Goal: Task Accomplishment & Management: Use online tool/utility

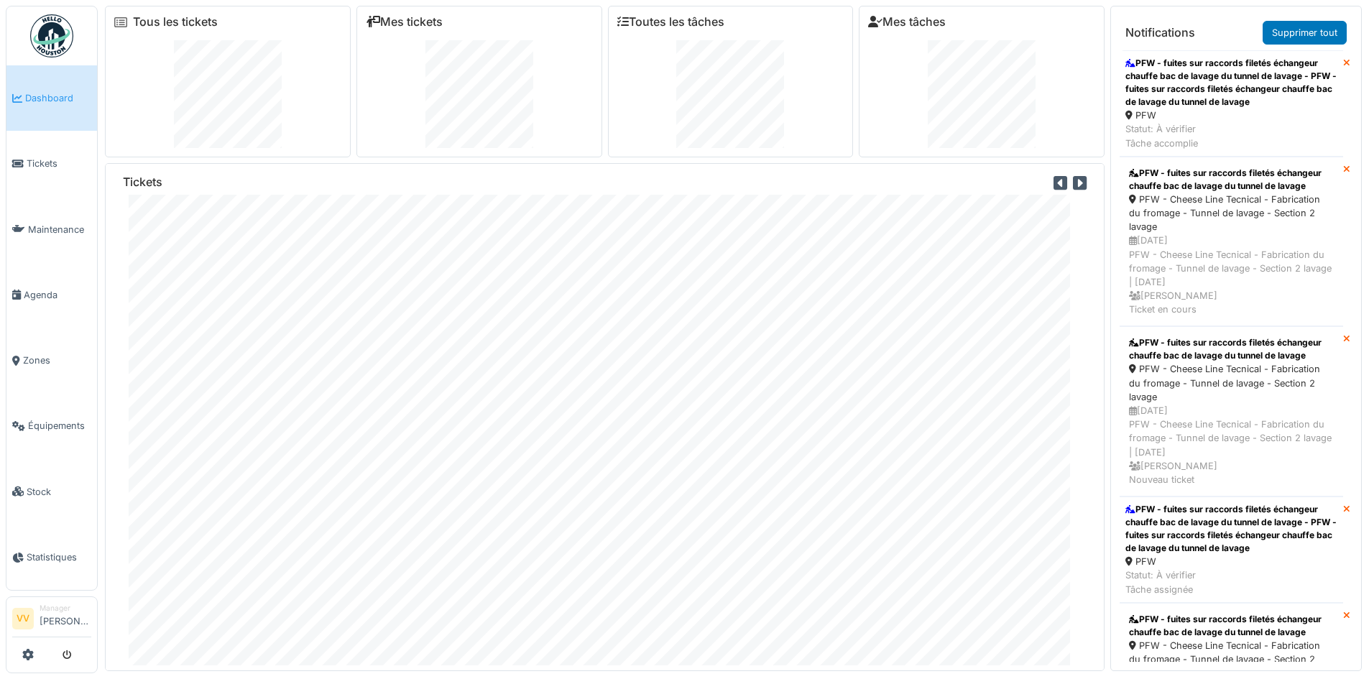
scroll to position [790, 0]
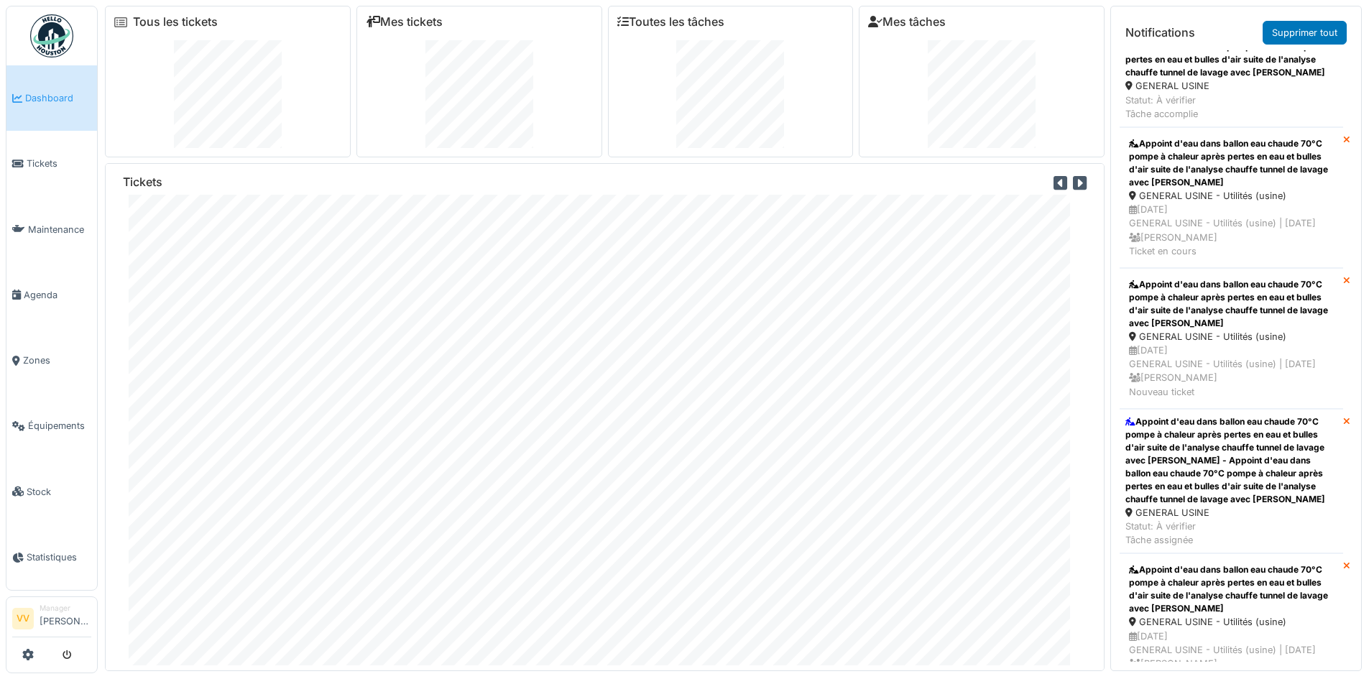
click at [29, 111] on link "Dashboard" at bounding box center [51, 97] width 91 height 65
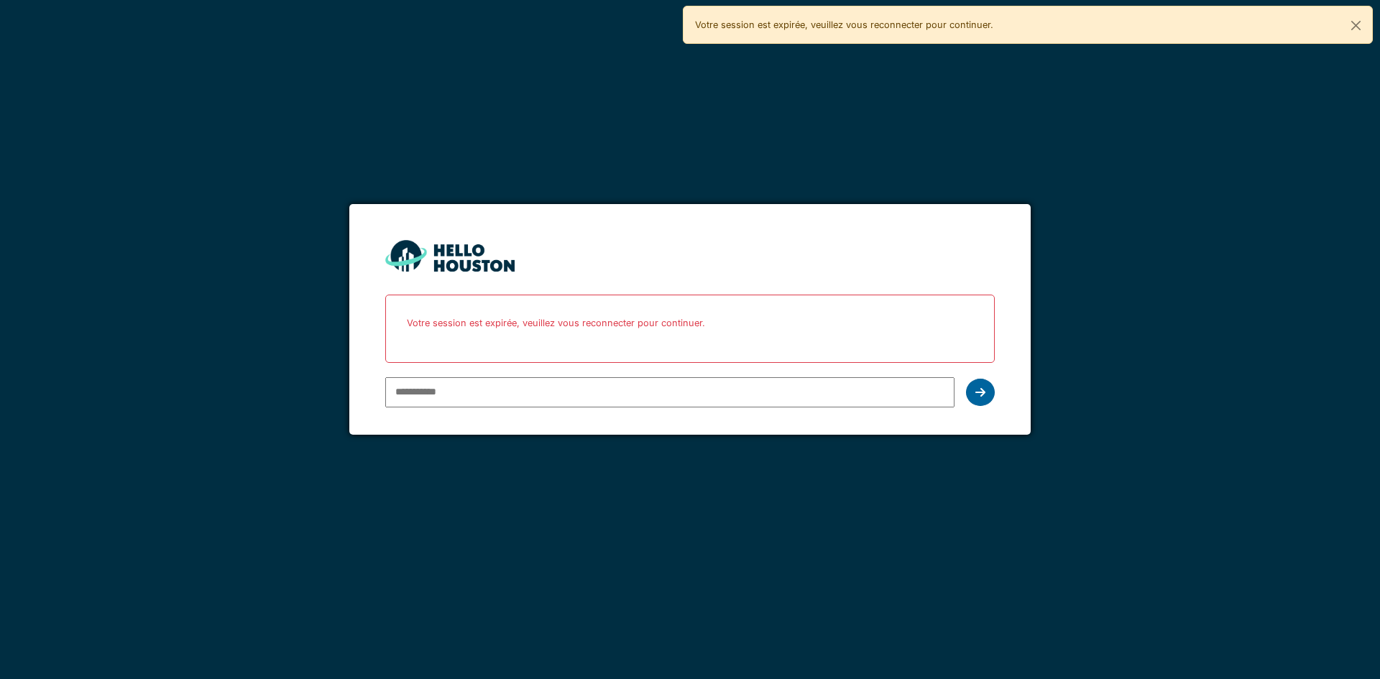
type input "**********"
click at [982, 394] on icon at bounding box center [980, 392] width 10 height 11
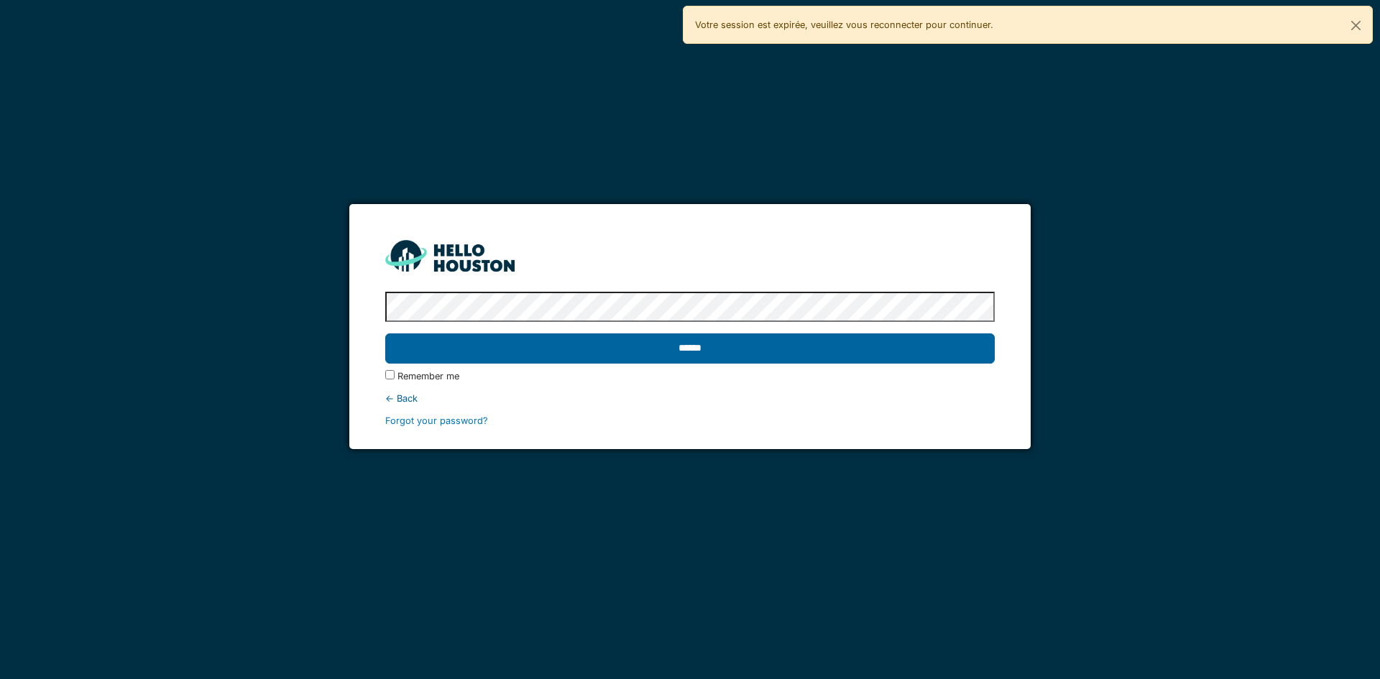
click at [836, 351] on input "******" at bounding box center [689, 348] width 609 height 30
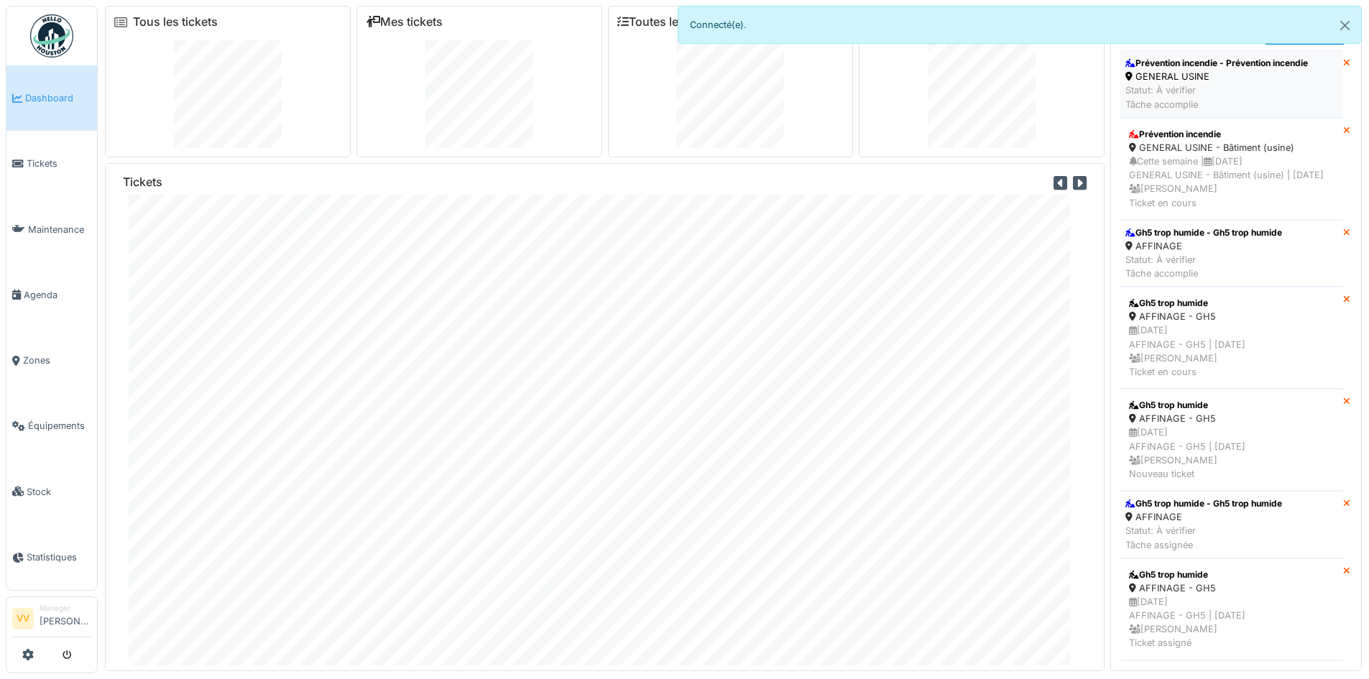
click at [1227, 86] on div "Statut: À vérifier Tâche accomplie" at bounding box center [1216, 96] width 183 height 27
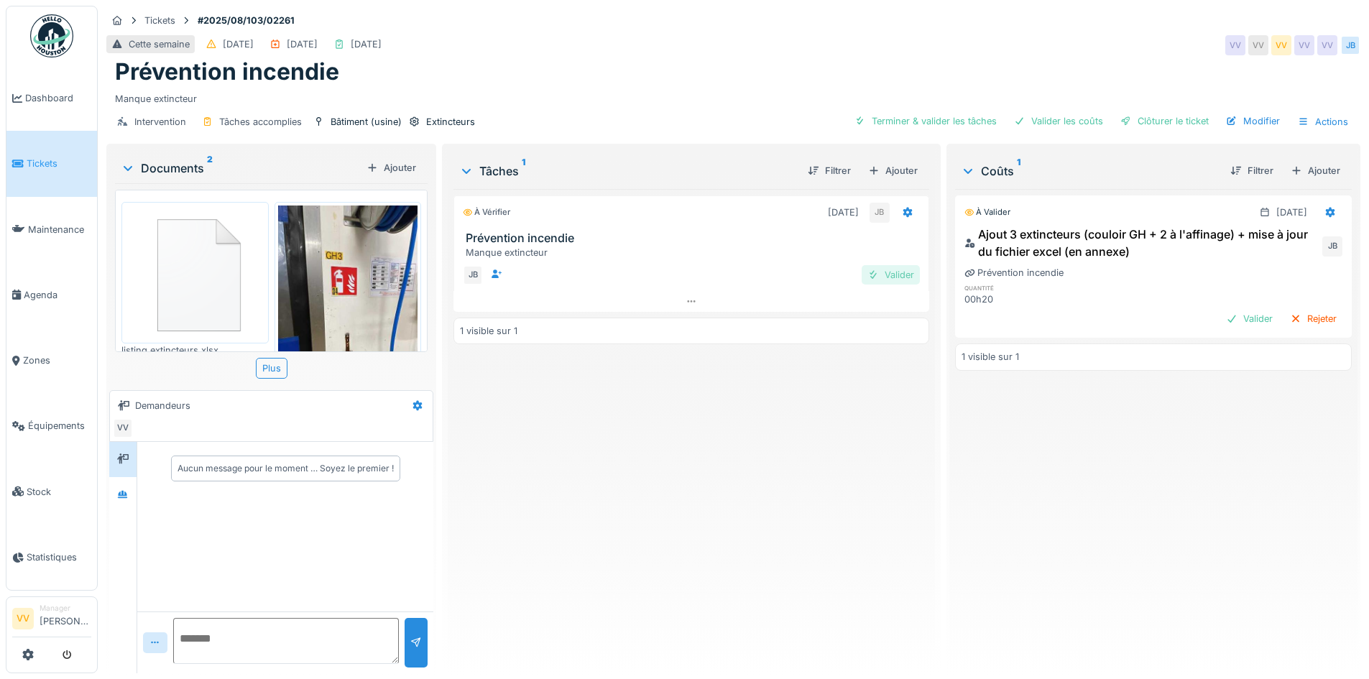
click at [889, 274] on div "Valider" at bounding box center [891, 274] width 58 height 19
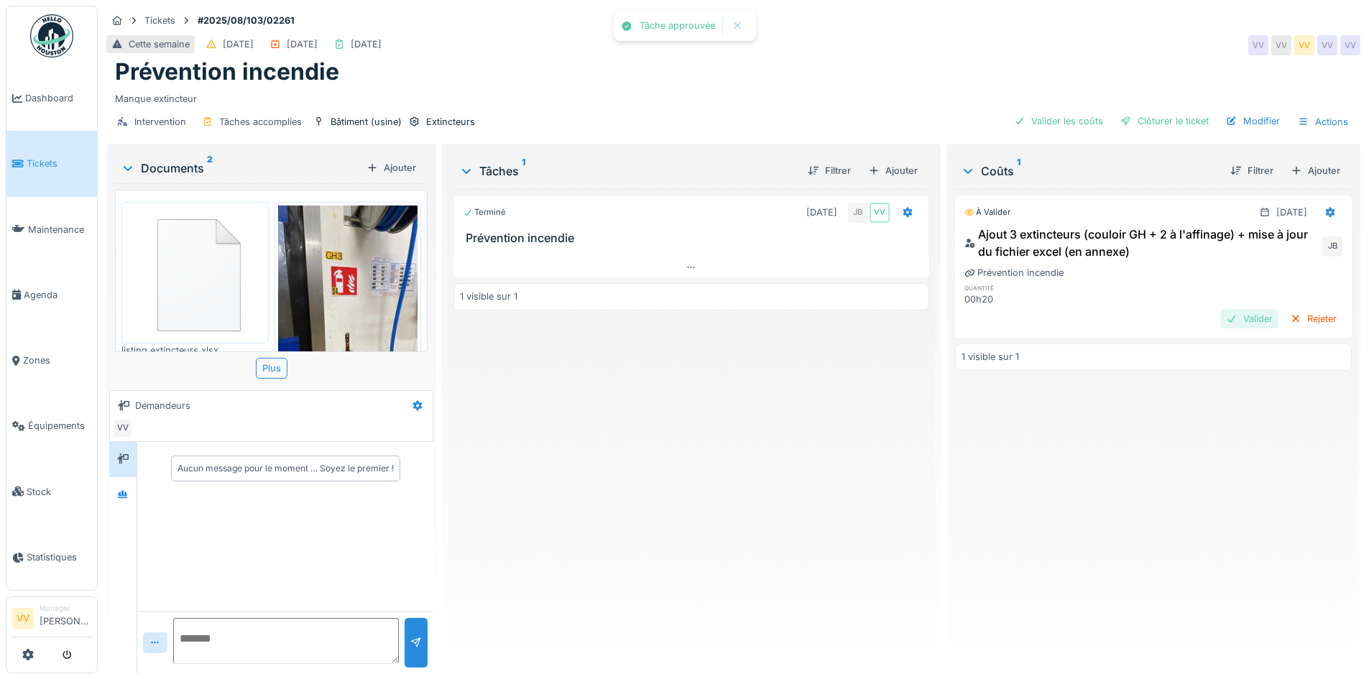
click at [1220, 312] on div "Valider" at bounding box center [1249, 318] width 58 height 19
click at [1129, 125] on div "Clôturer le ticket" at bounding box center [1164, 120] width 100 height 19
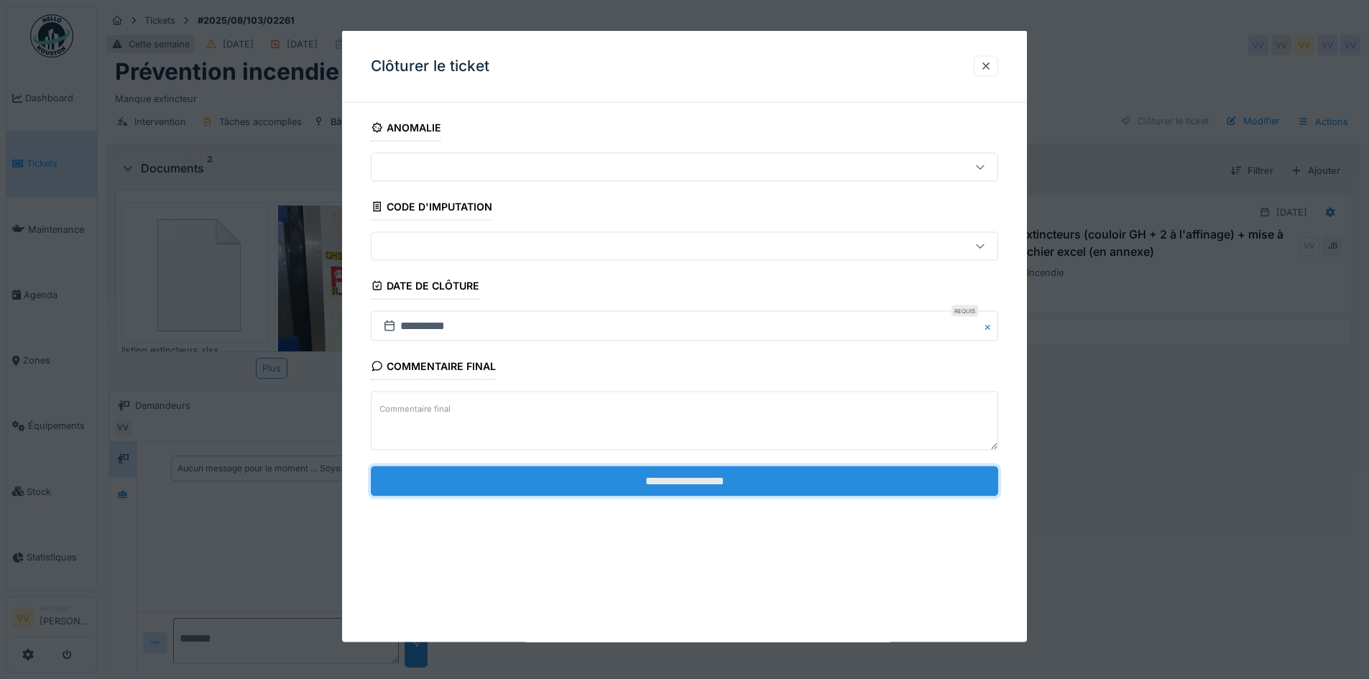
click at [623, 473] on input "**********" at bounding box center [684, 481] width 627 height 30
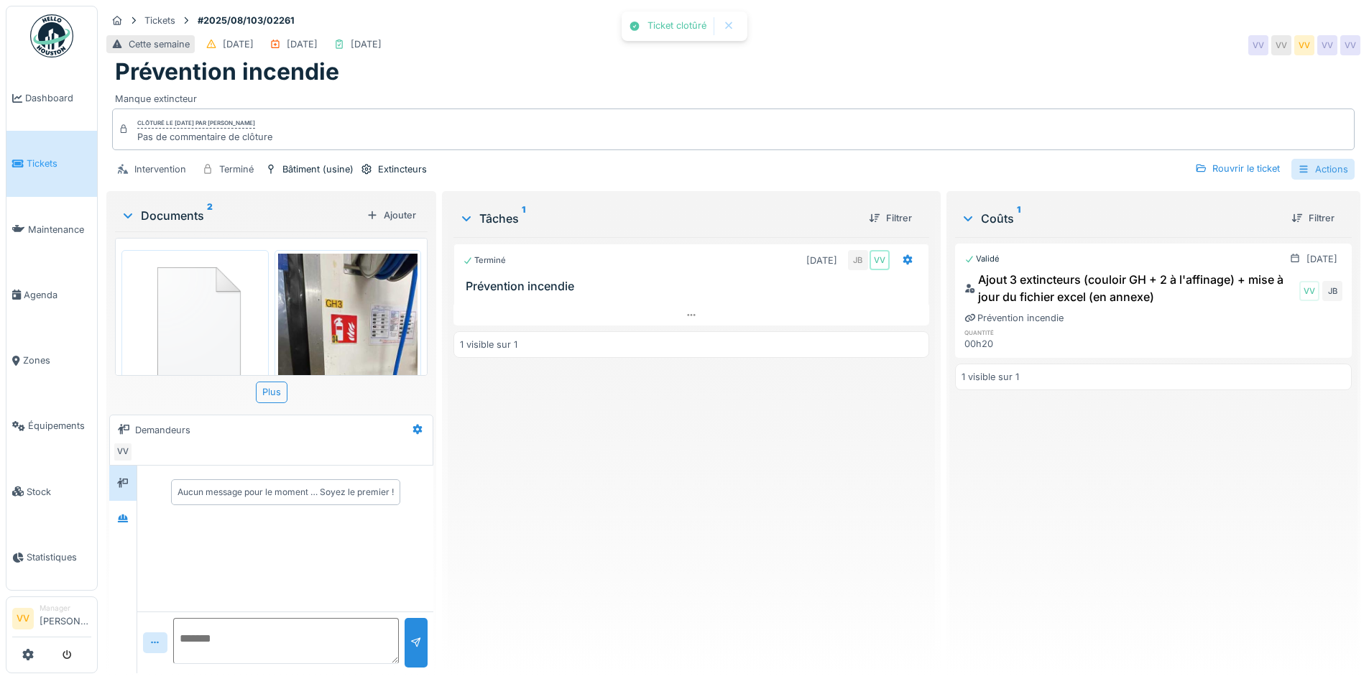
click at [1320, 162] on div "Actions" at bounding box center [1322, 169] width 63 height 21
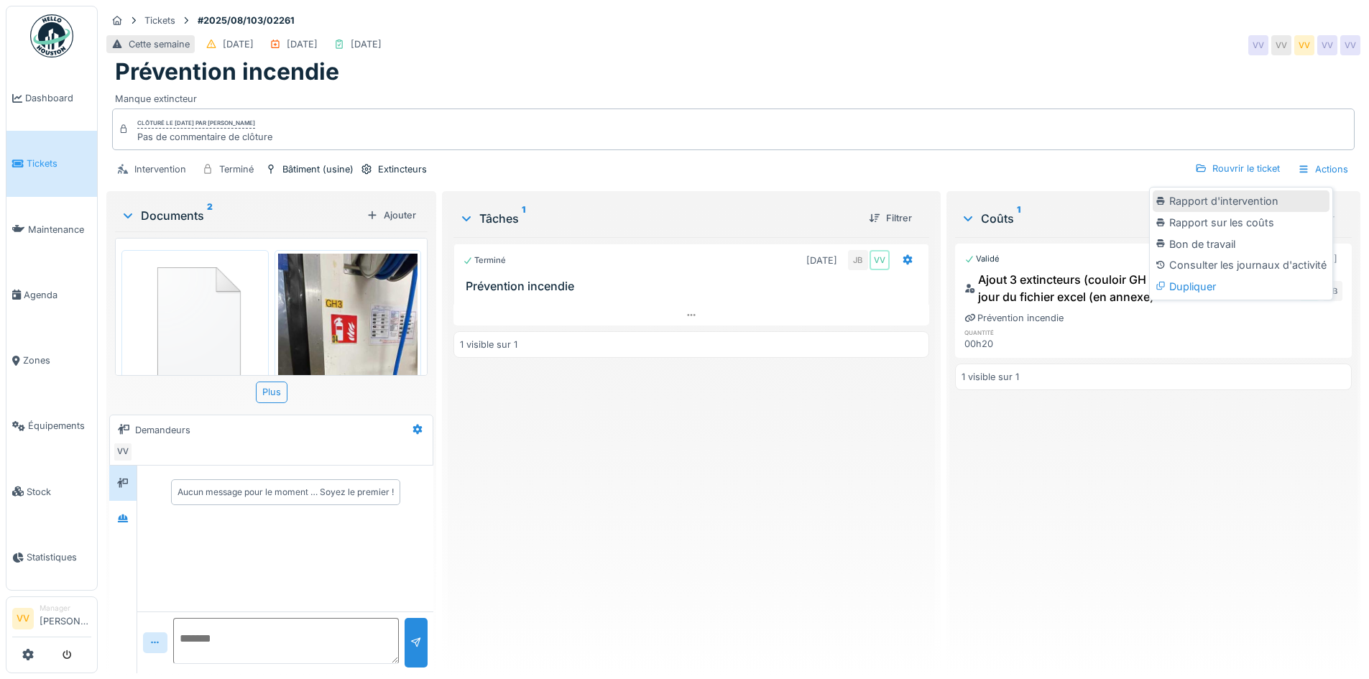
click at [1231, 203] on div "Rapport d'intervention" at bounding box center [1241, 201] width 177 height 22
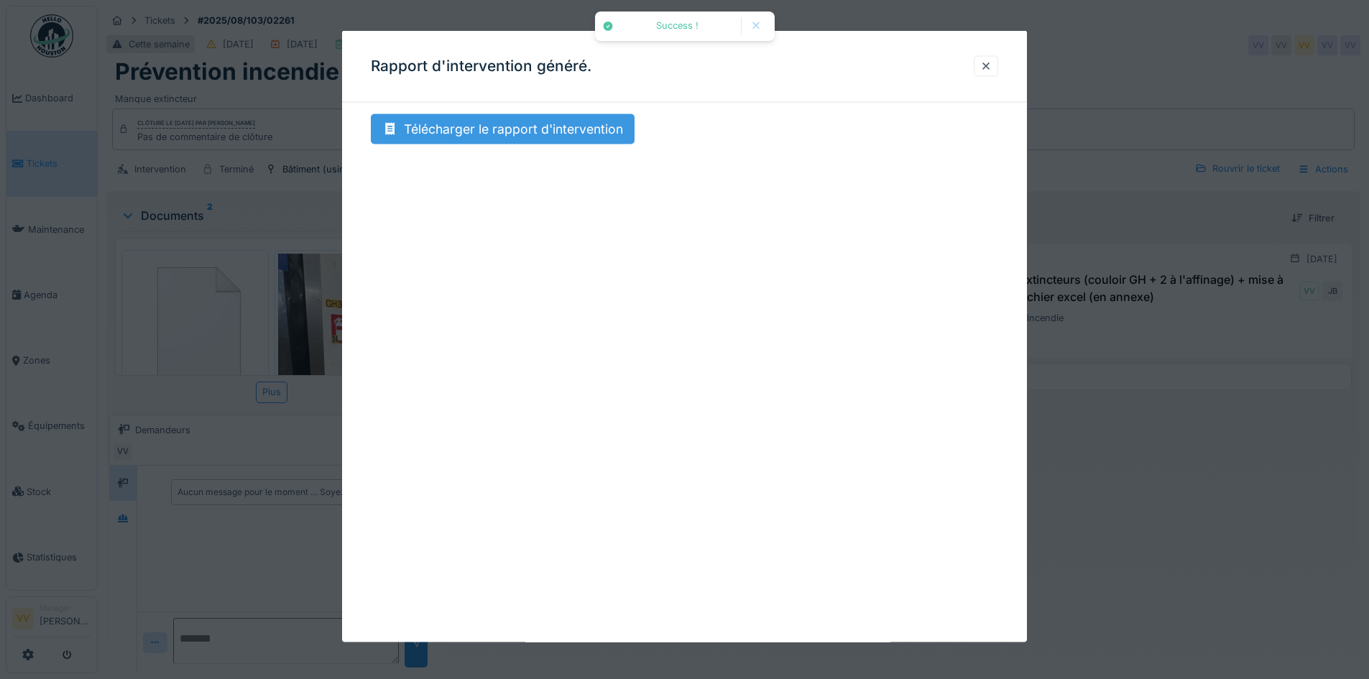
click at [507, 131] on div "Télécharger le rapport d'intervention" at bounding box center [503, 129] width 264 height 30
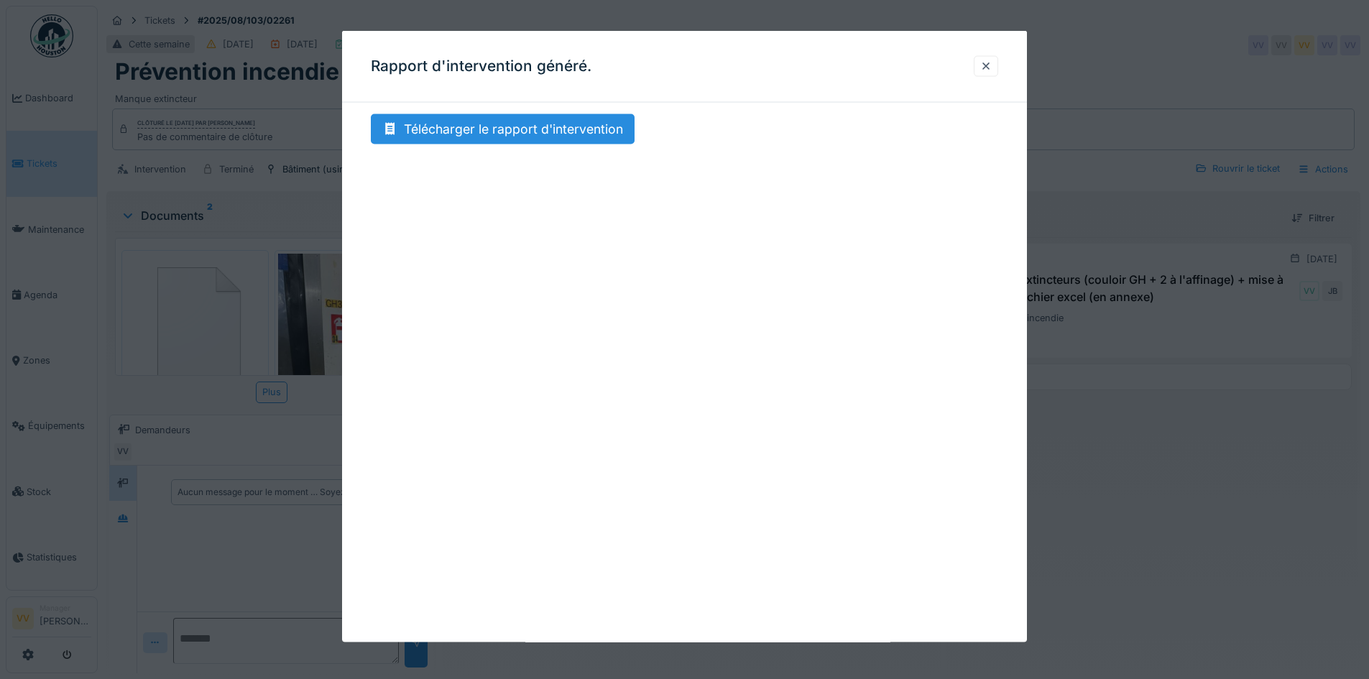
click at [1114, 497] on div at bounding box center [684, 339] width 1369 height 679
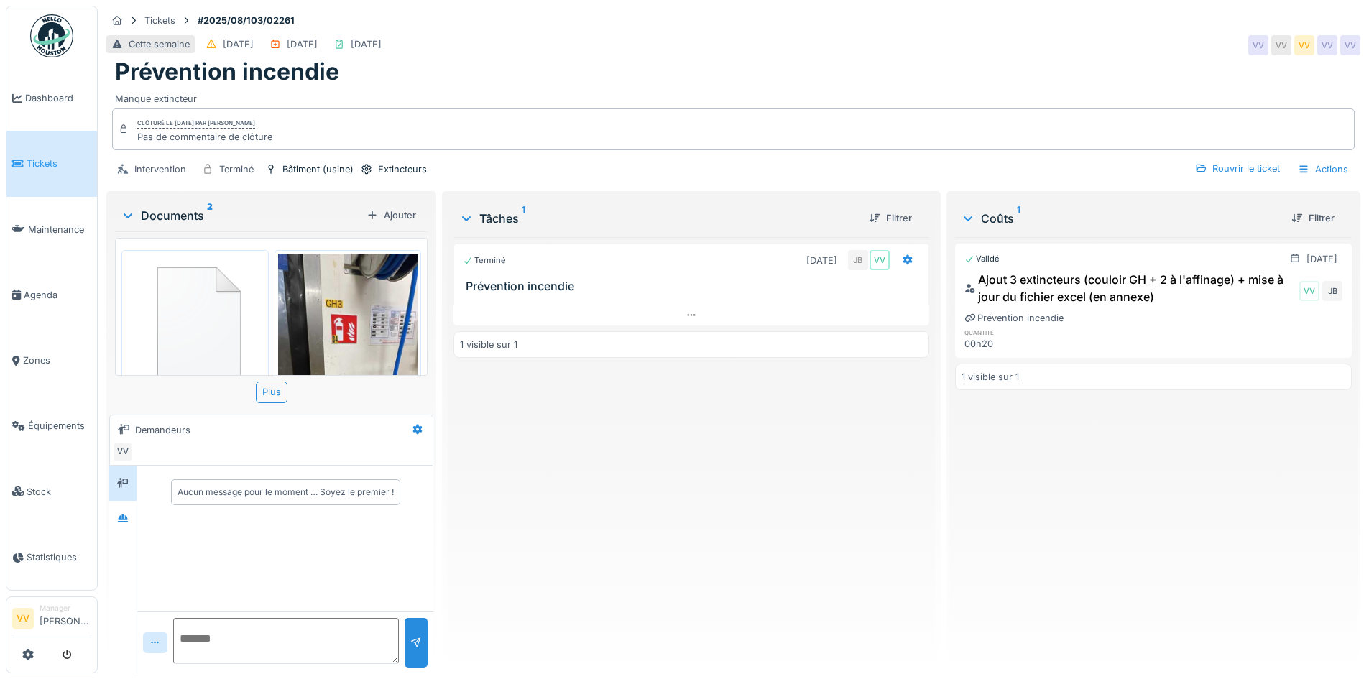
click at [216, 320] on img at bounding box center [195, 321] width 140 height 134
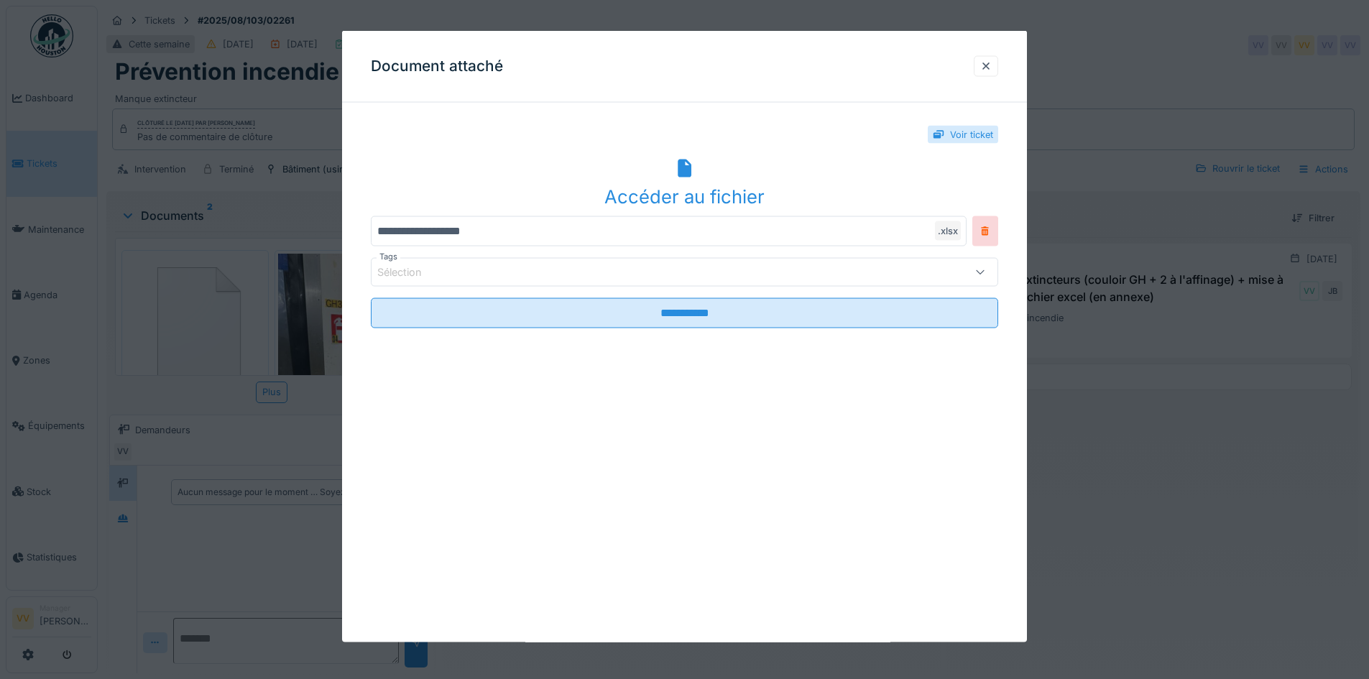
click at [684, 162] on icon at bounding box center [685, 168] width 14 height 19
click at [987, 70] on div at bounding box center [985, 66] width 11 height 14
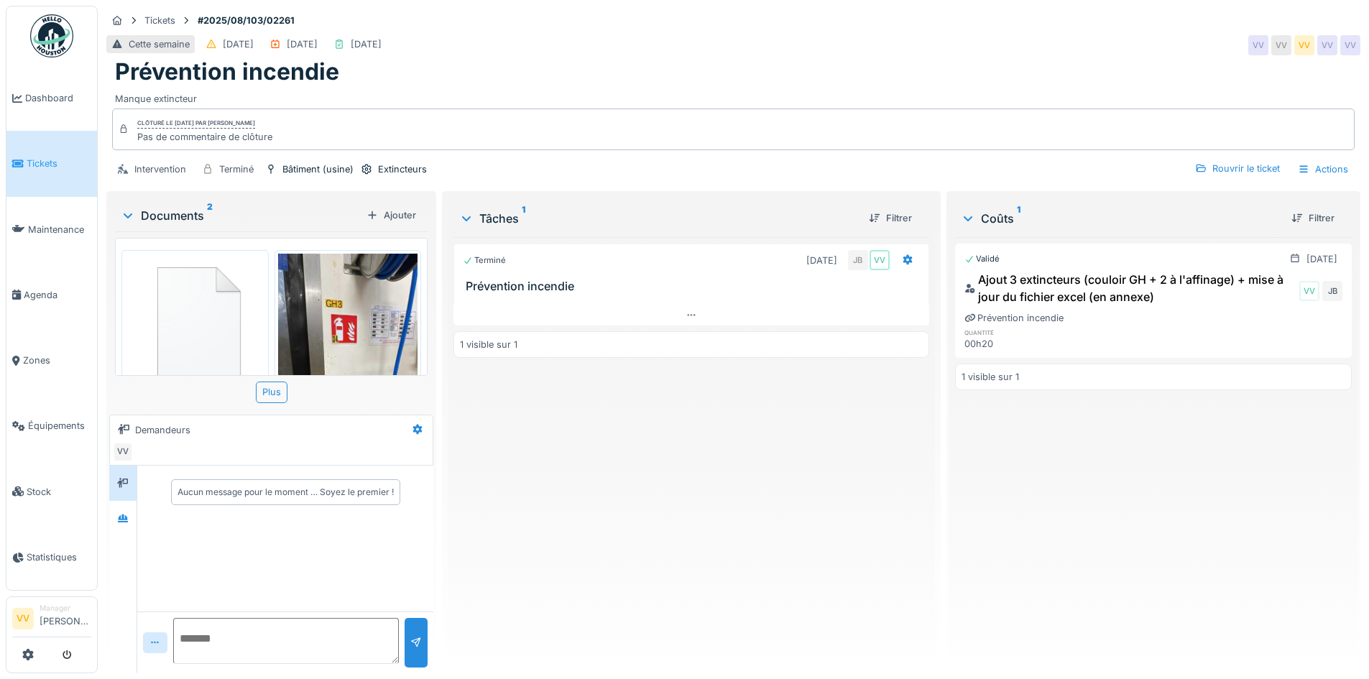
click at [1068, 473] on div "Validé 02/09/2025 Ajout 3 extincteurs (couloir GH + 2 à l'affinage) + mise à jo…" at bounding box center [1153, 449] width 397 height 425
click at [29, 147] on link "Tickets" at bounding box center [51, 163] width 91 height 65
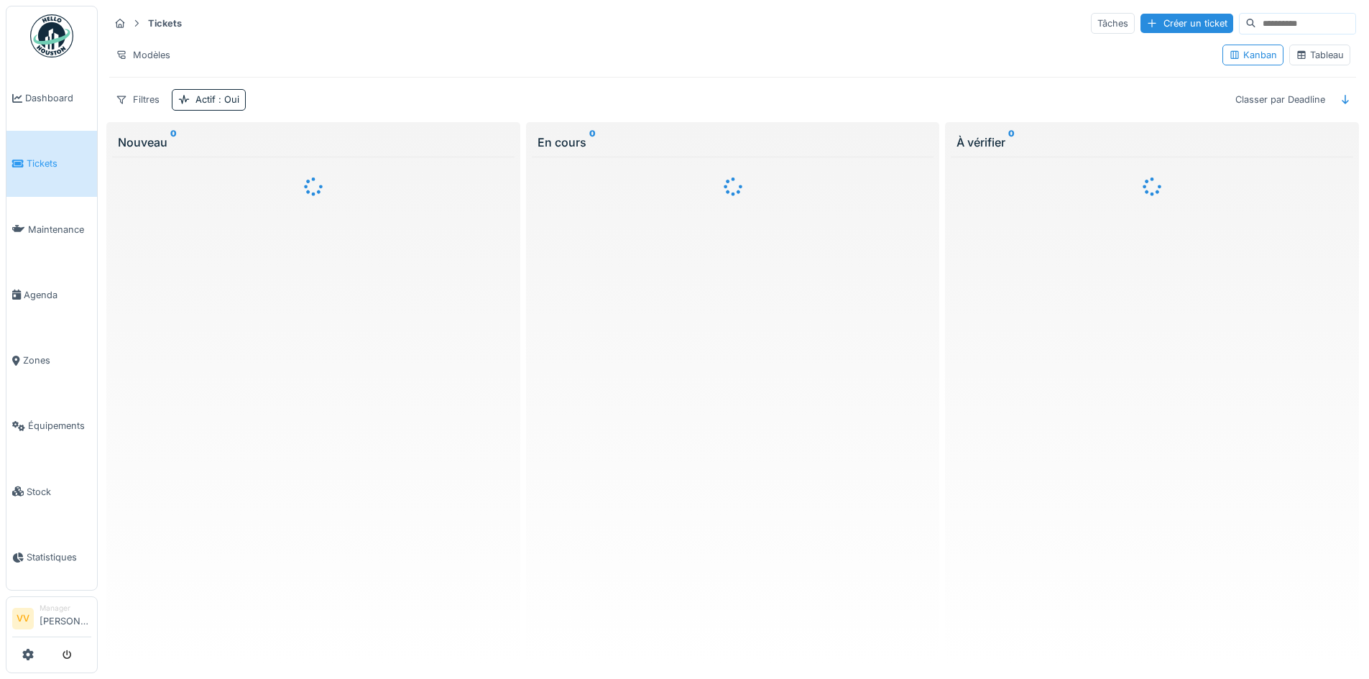
click at [44, 98] on span "Dashboard" at bounding box center [58, 98] width 66 height 14
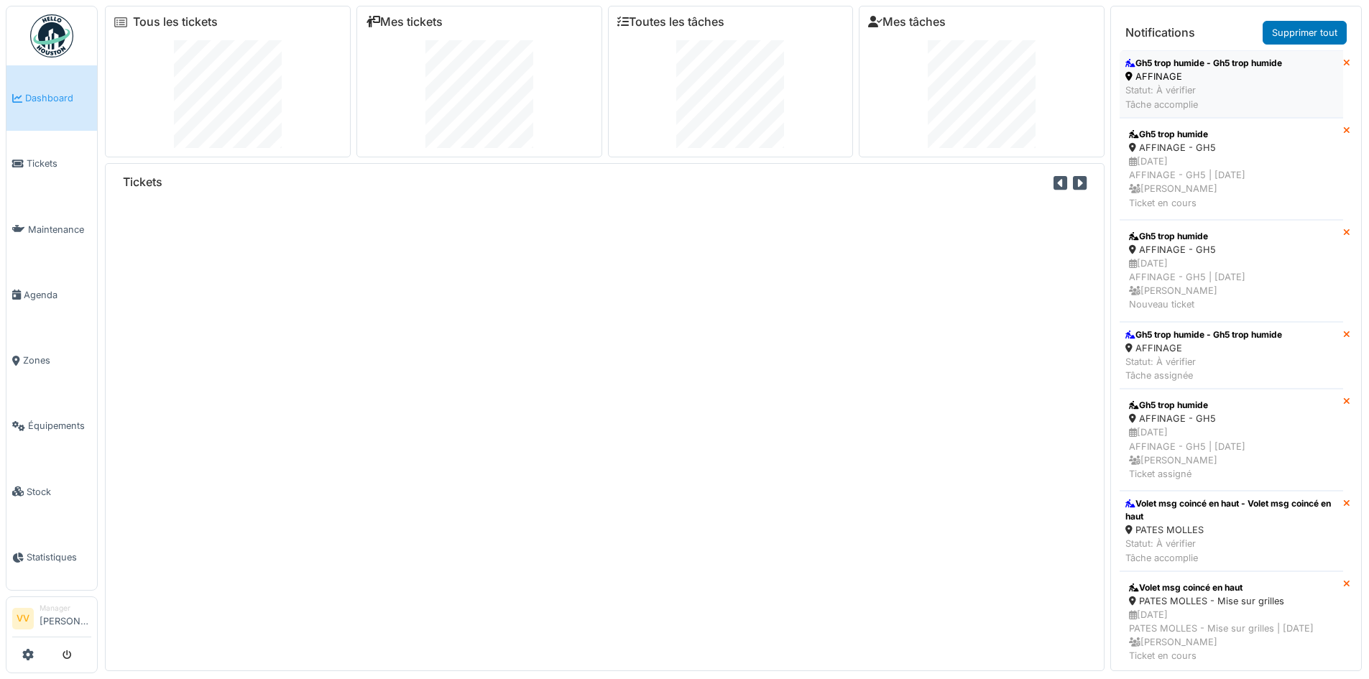
click at [1214, 78] on div "AFFINAGE" at bounding box center [1203, 77] width 157 height 14
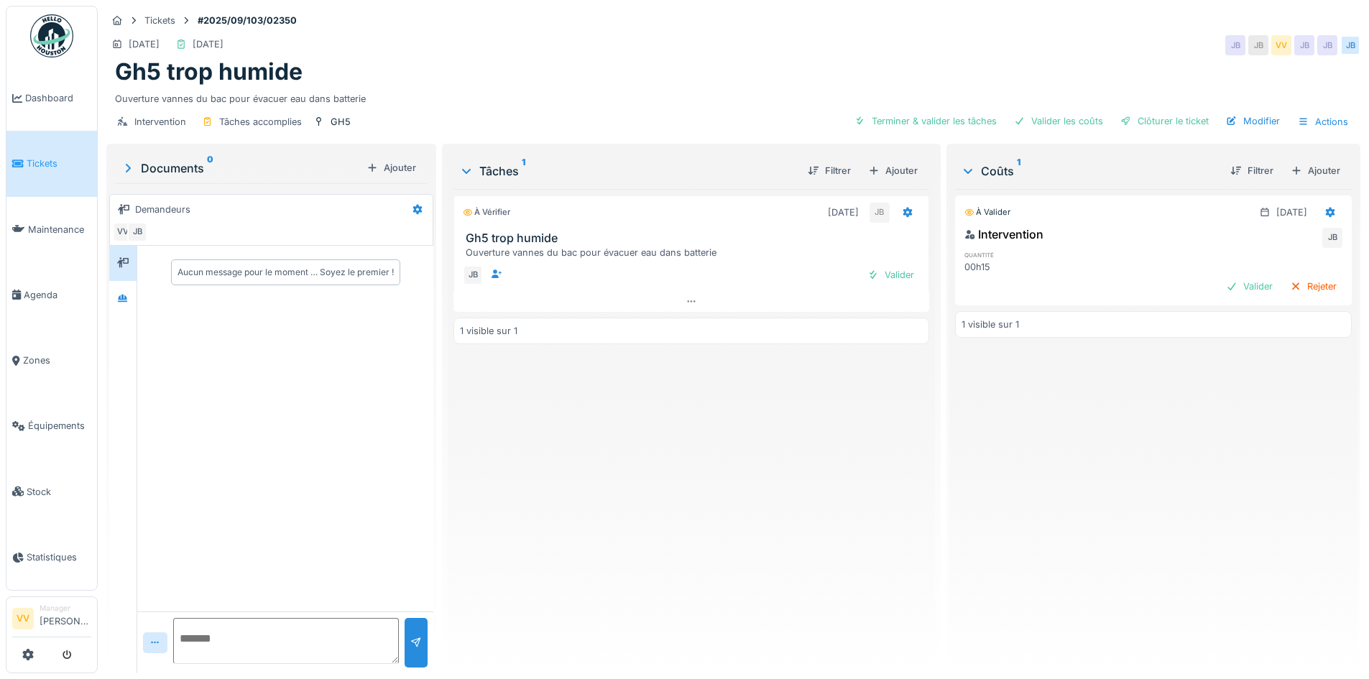
click at [691, 433] on div "À vérifier [DATE] JB Gh5 trop humide Ouverture vannes du bac pour évacuer eau d…" at bounding box center [690, 425] width 475 height 473
click at [206, 633] on textarea at bounding box center [286, 641] width 226 height 46
type textarea "**********"
click at [413, 643] on div at bounding box center [415, 643] width 11 height 14
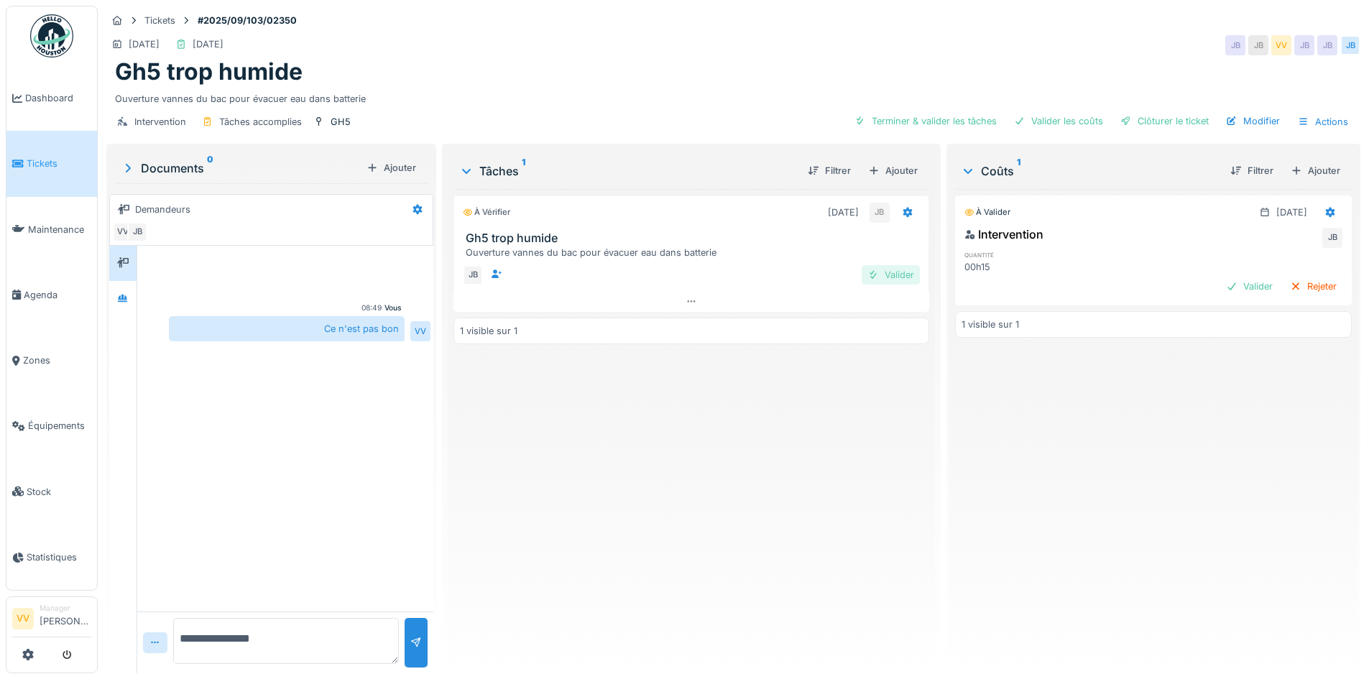
click at [892, 277] on div "Valider" at bounding box center [891, 274] width 58 height 19
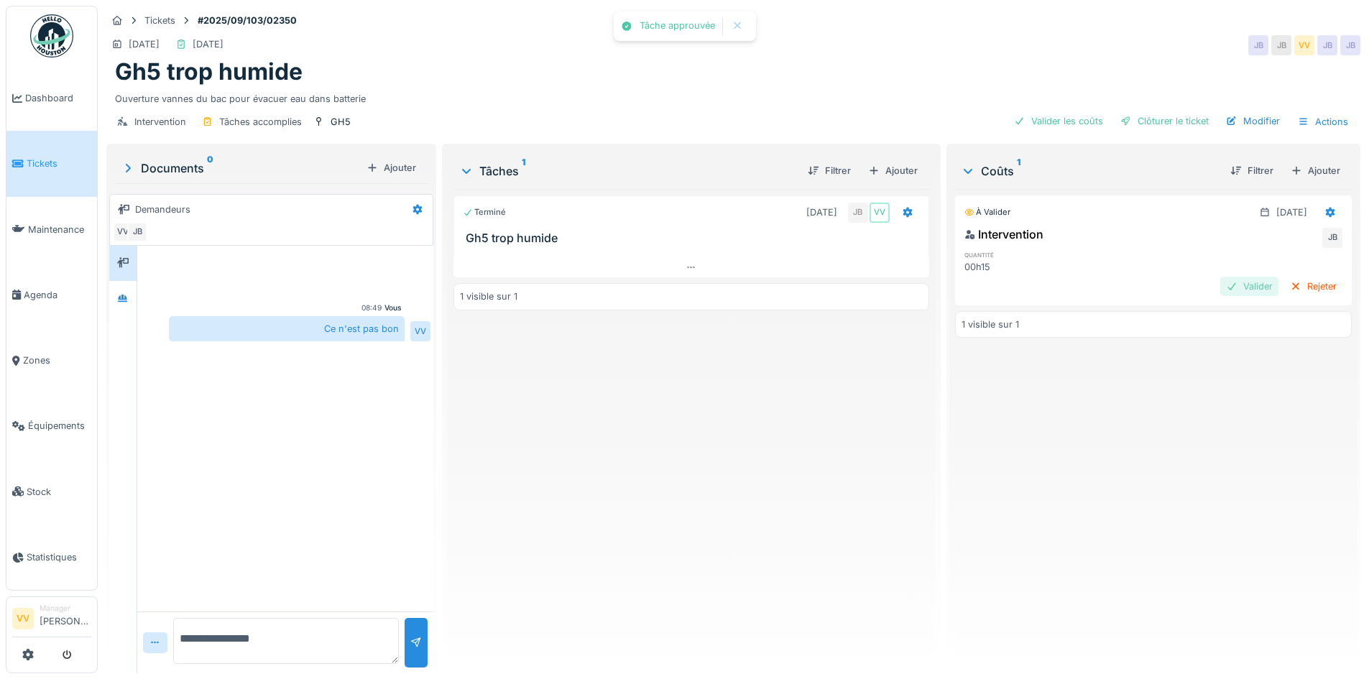
click at [1220, 284] on div "Valider" at bounding box center [1249, 286] width 58 height 19
click at [1161, 113] on div "Clôturer le ticket" at bounding box center [1164, 120] width 100 height 19
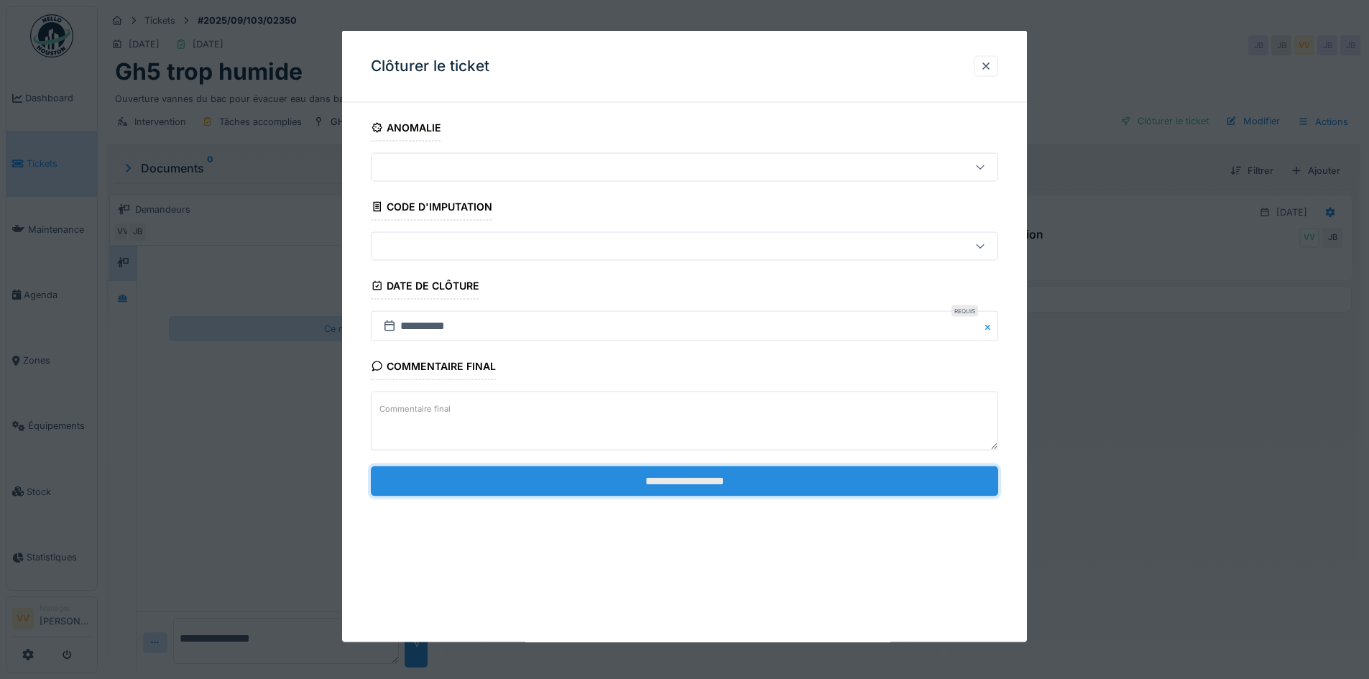
click at [744, 471] on input "**********" at bounding box center [684, 481] width 627 height 30
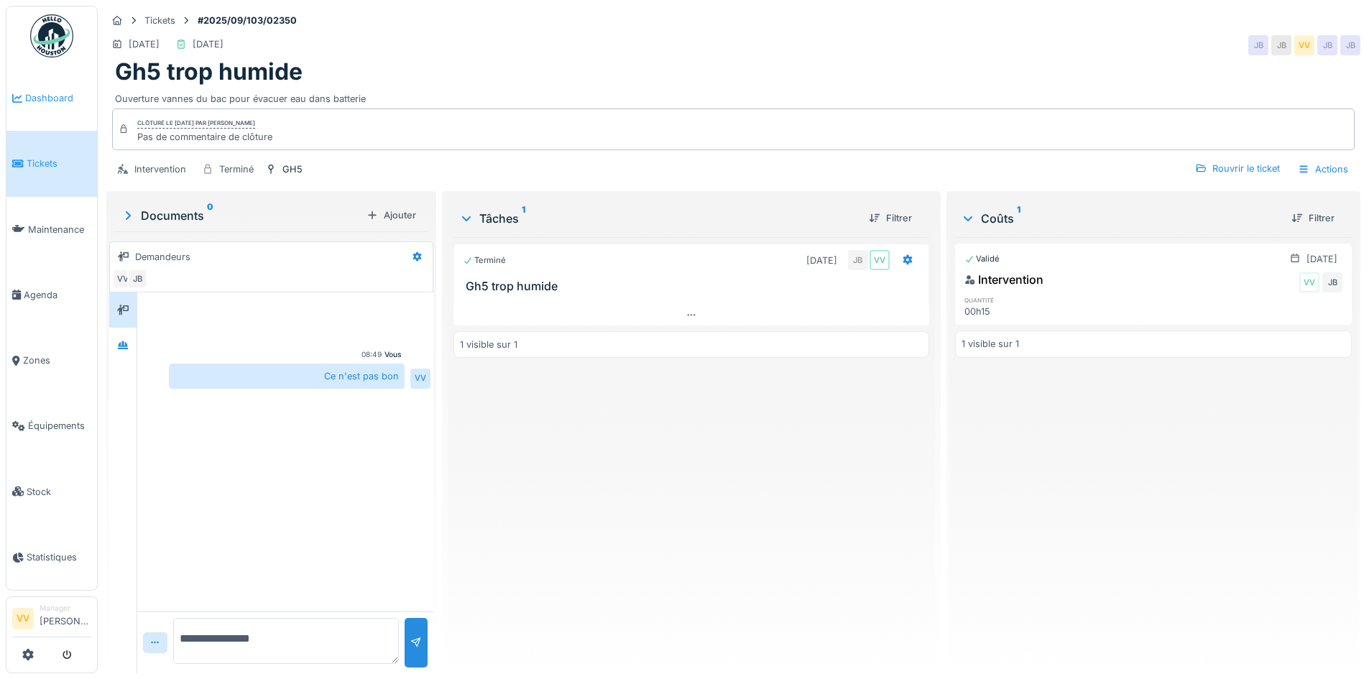
click at [26, 91] on span "Dashboard" at bounding box center [58, 98] width 66 height 14
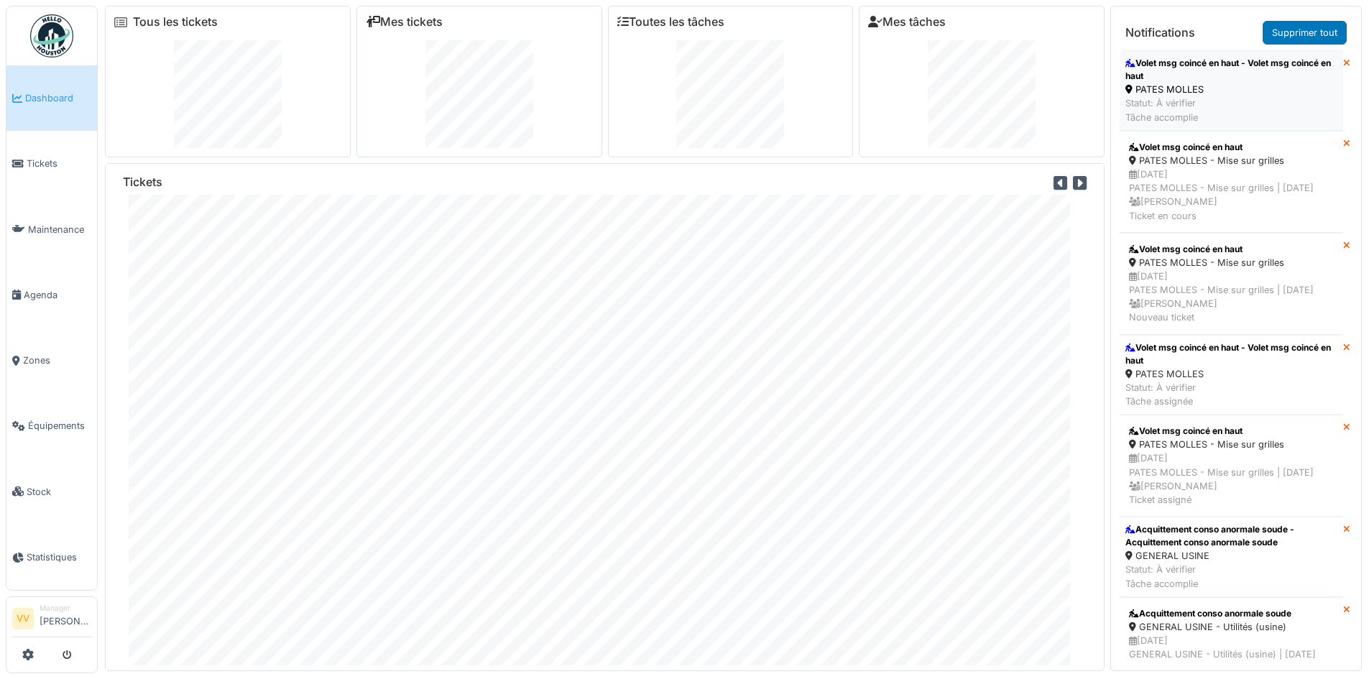
click at [1229, 78] on div "Volet msg coincé en haut - Volet msg coincé en haut" at bounding box center [1231, 70] width 212 height 26
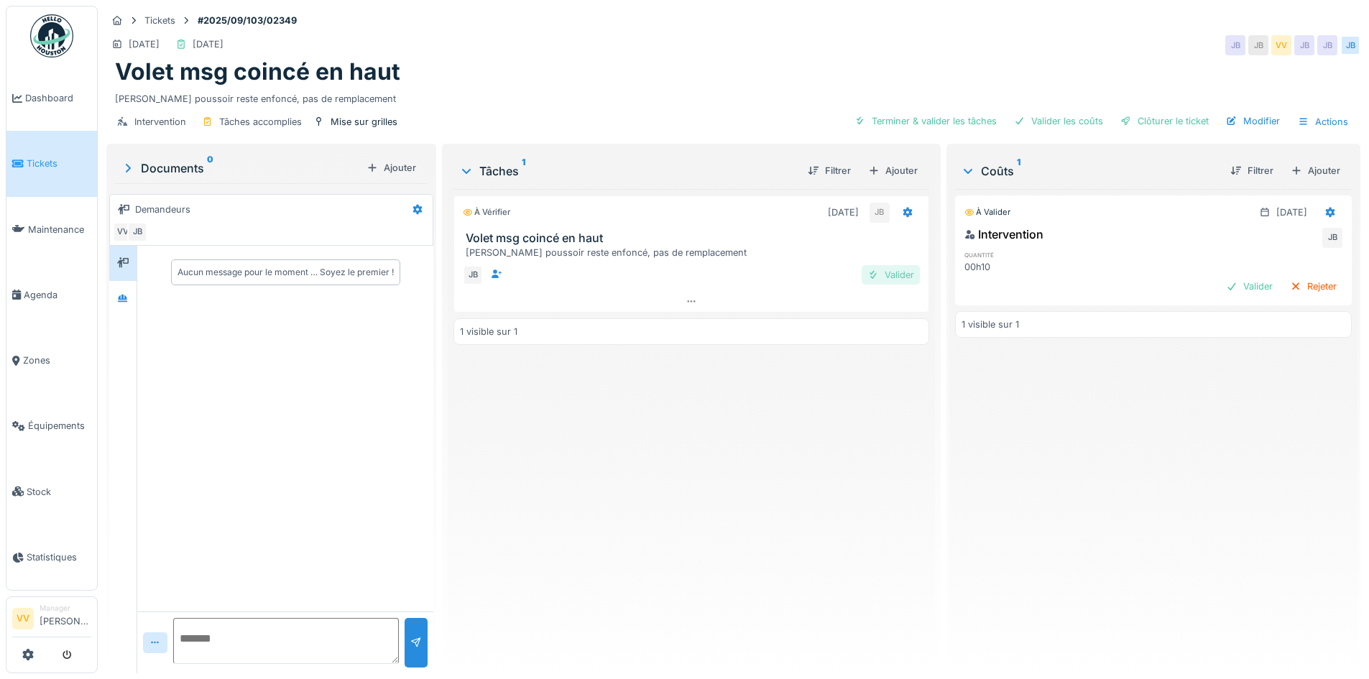
click at [885, 280] on div "Valider" at bounding box center [891, 274] width 58 height 19
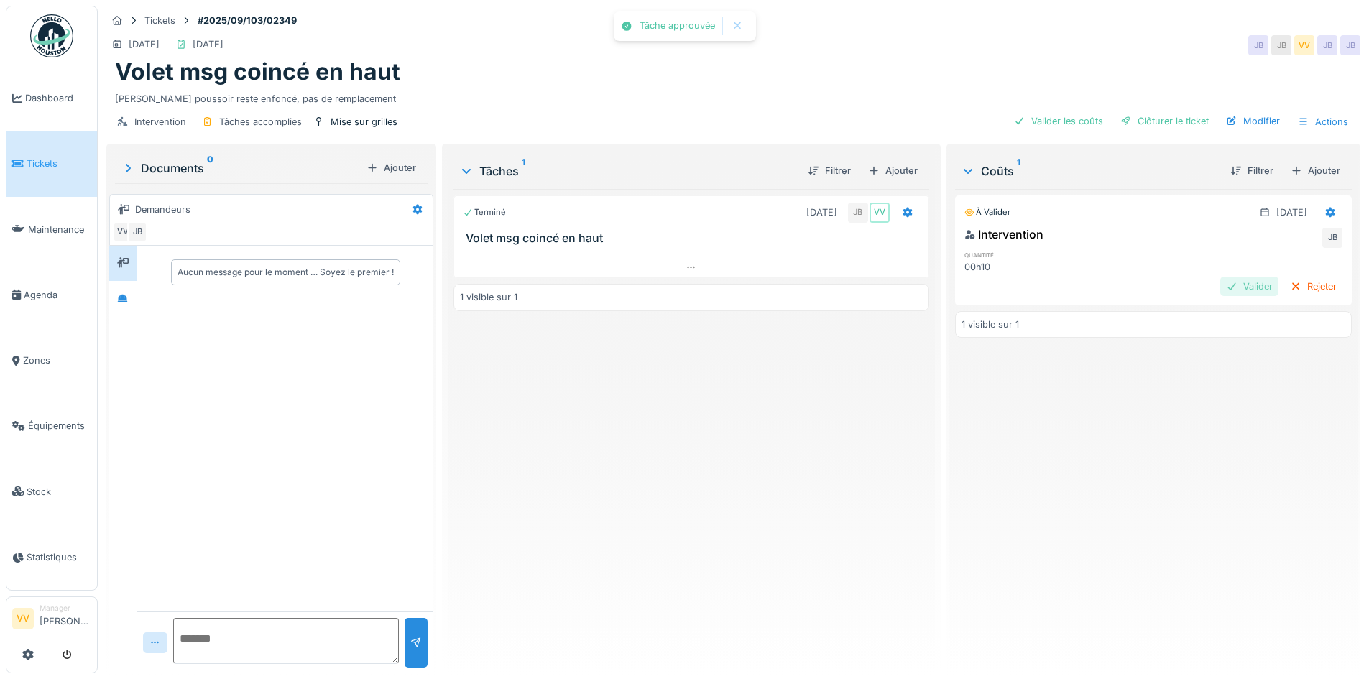
click at [1220, 286] on div "Valider" at bounding box center [1249, 286] width 58 height 19
click at [1145, 118] on div "Clôturer le ticket" at bounding box center [1164, 120] width 100 height 19
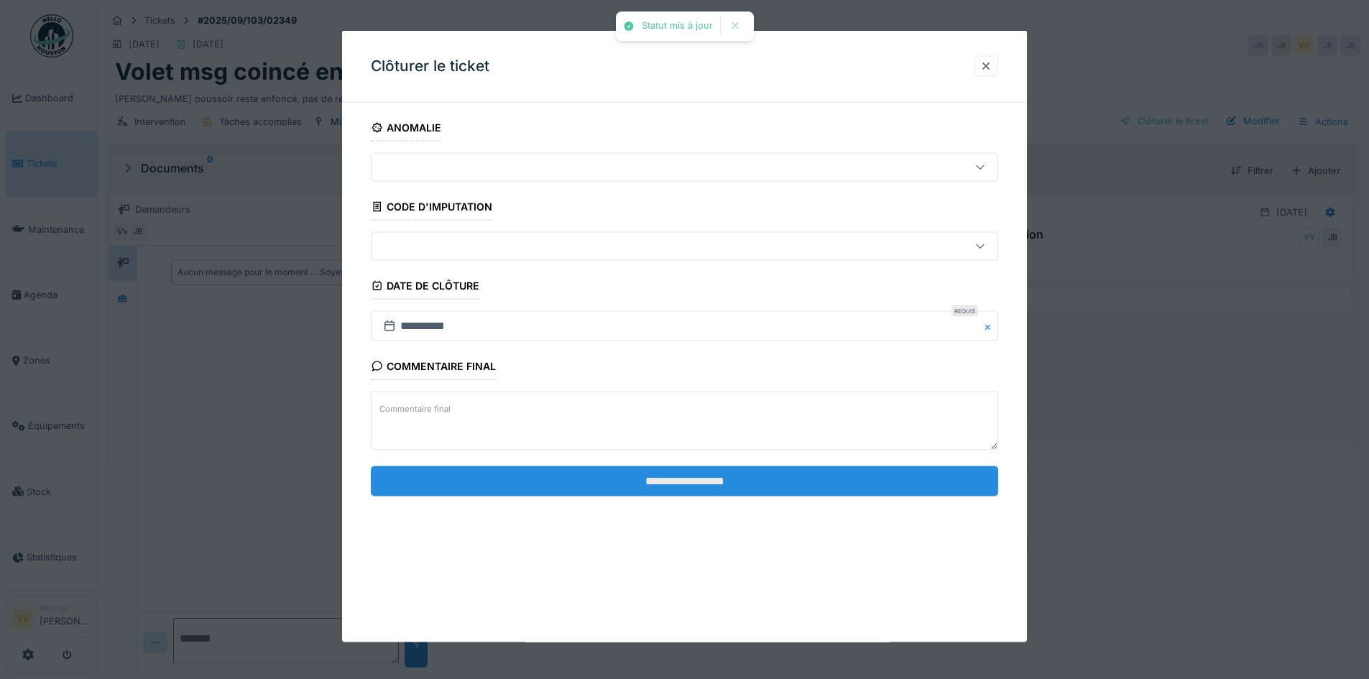
click at [757, 479] on input "**********" at bounding box center [684, 481] width 627 height 30
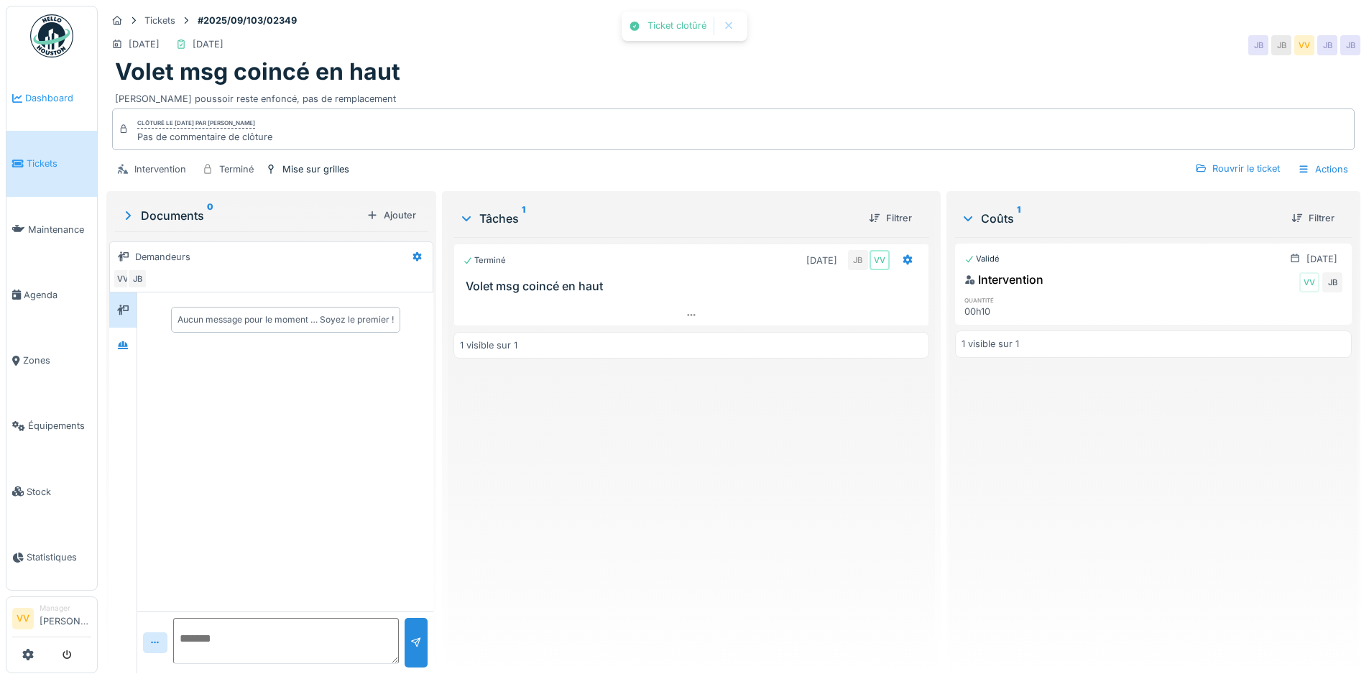
click at [27, 103] on span "Dashboard" at bounding box center [58, 98] width 66 height 14
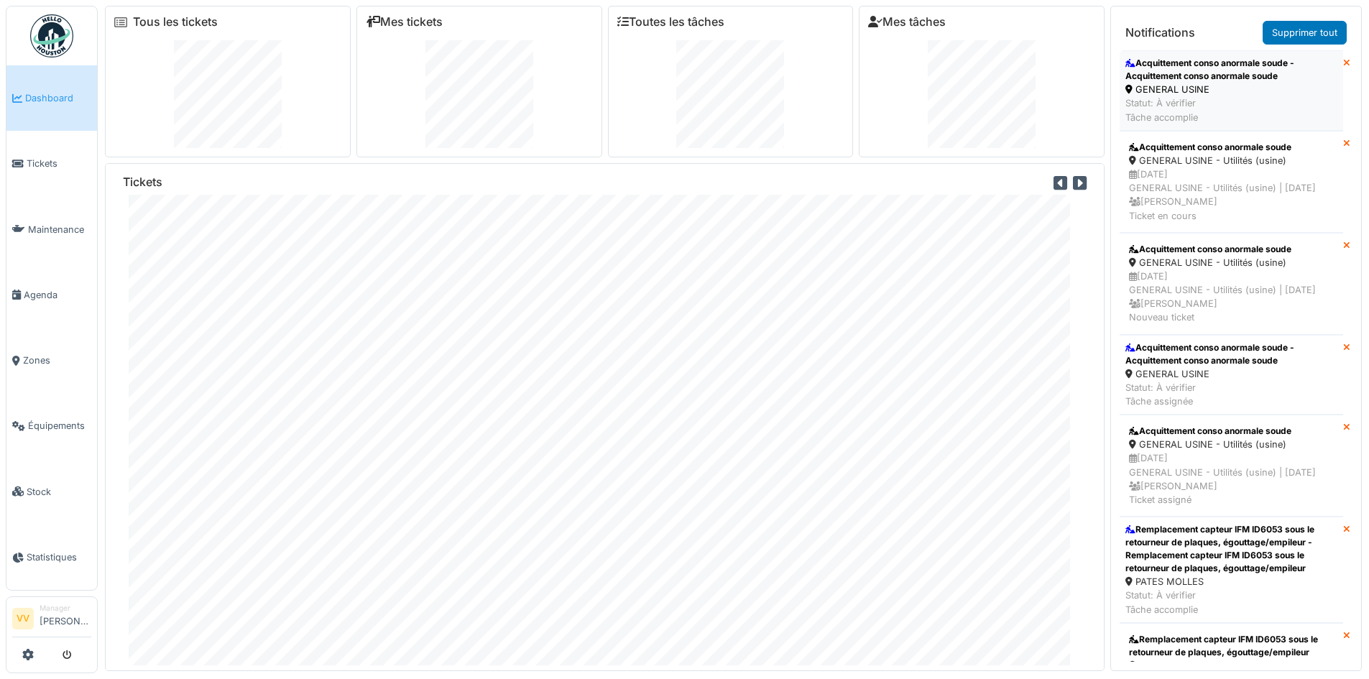
click at [1214, 83] on div "GENERAL USINE" at bounding box center [1231, 90] width 212 height 14
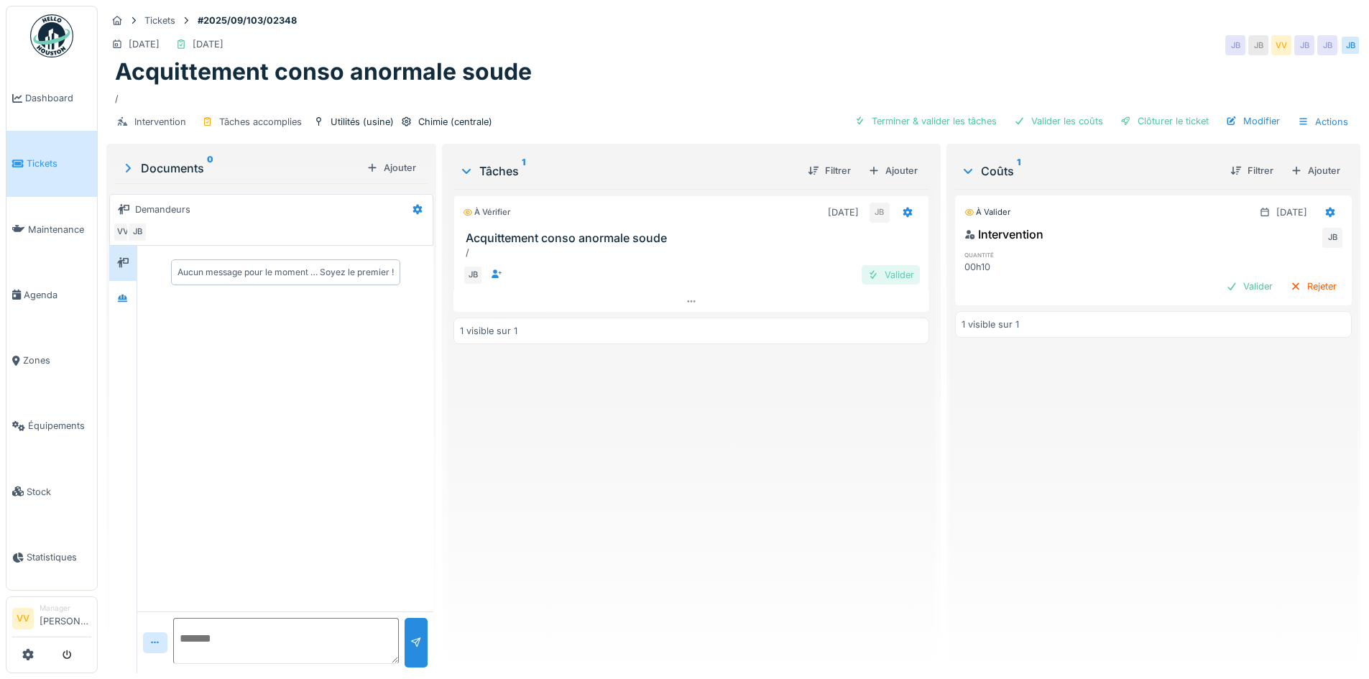
click at [908, 281] on div "Valider" at bounding box center [891, 274] width 58 height 19
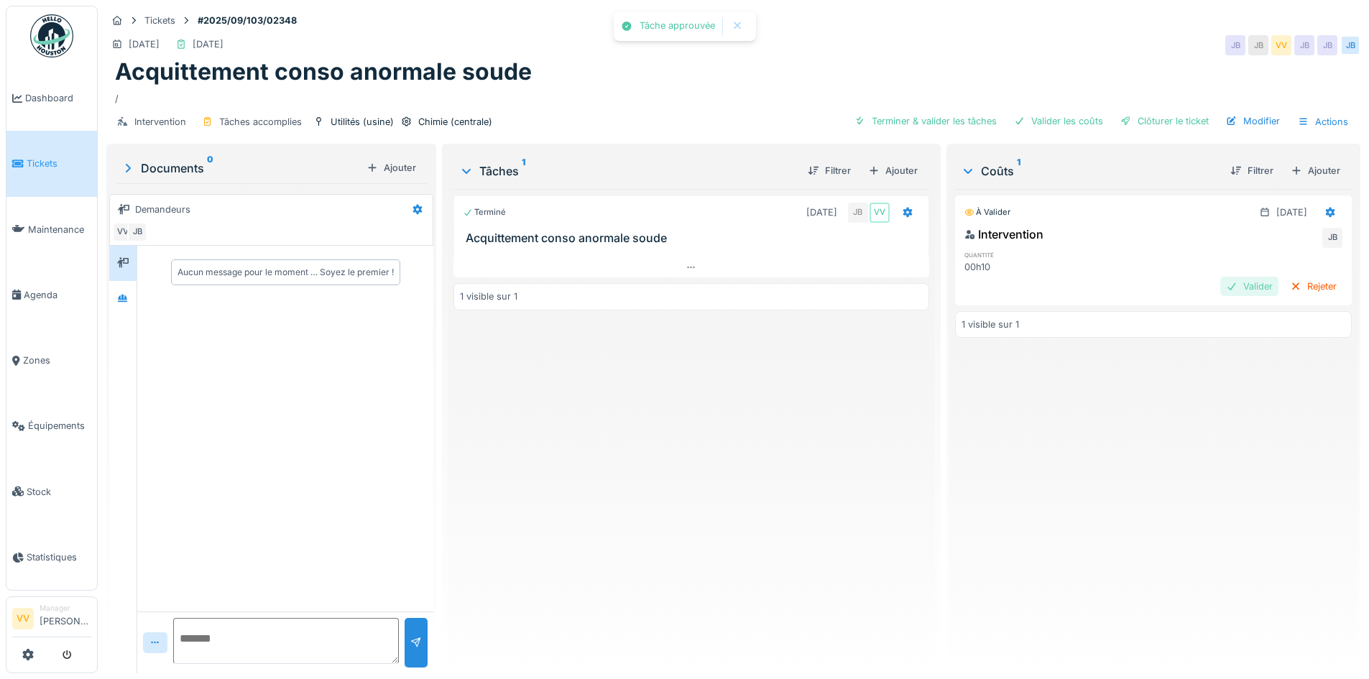
click at [1223, 283] on div "Valider" at bounding box center [1249, 286] width 58 height 19
click at [1148, 125] on div "Clôturer le ticket" at bounding box center [1164, 120] width 100 height 19
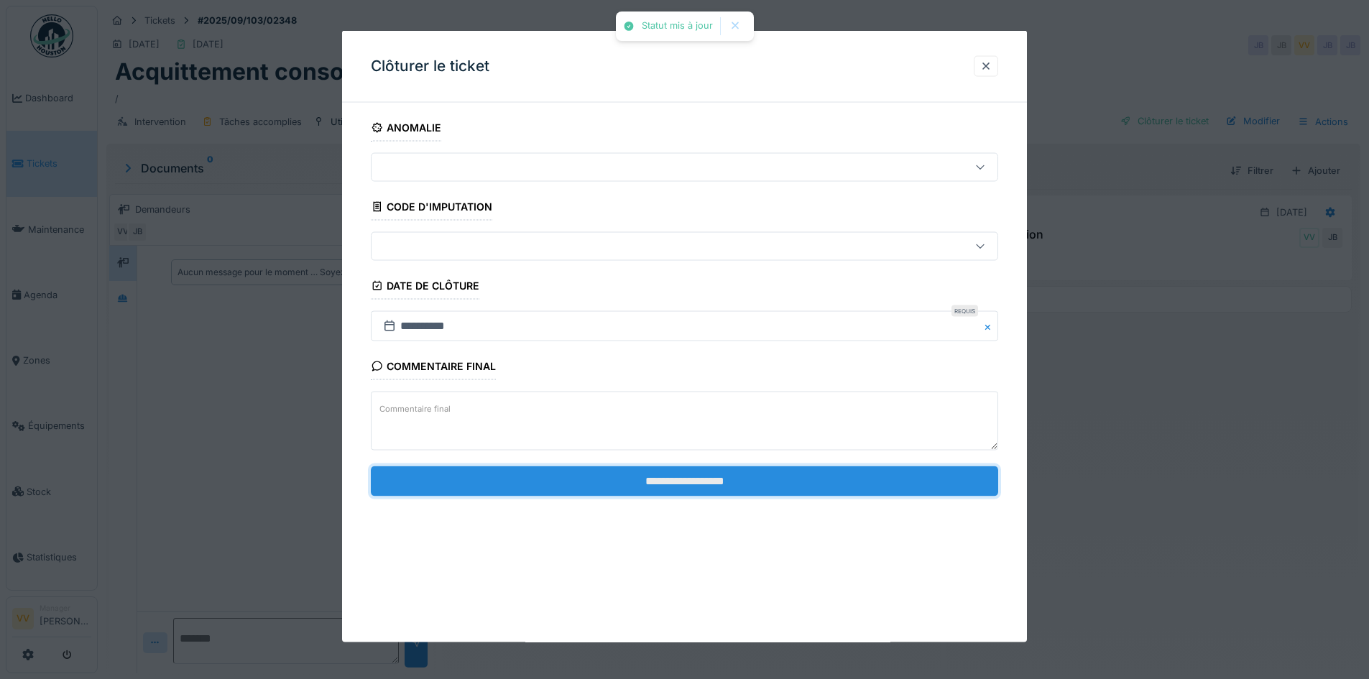
click at [790, 479] on input "**********" at bounding box center [684, 481] width 627 height 30
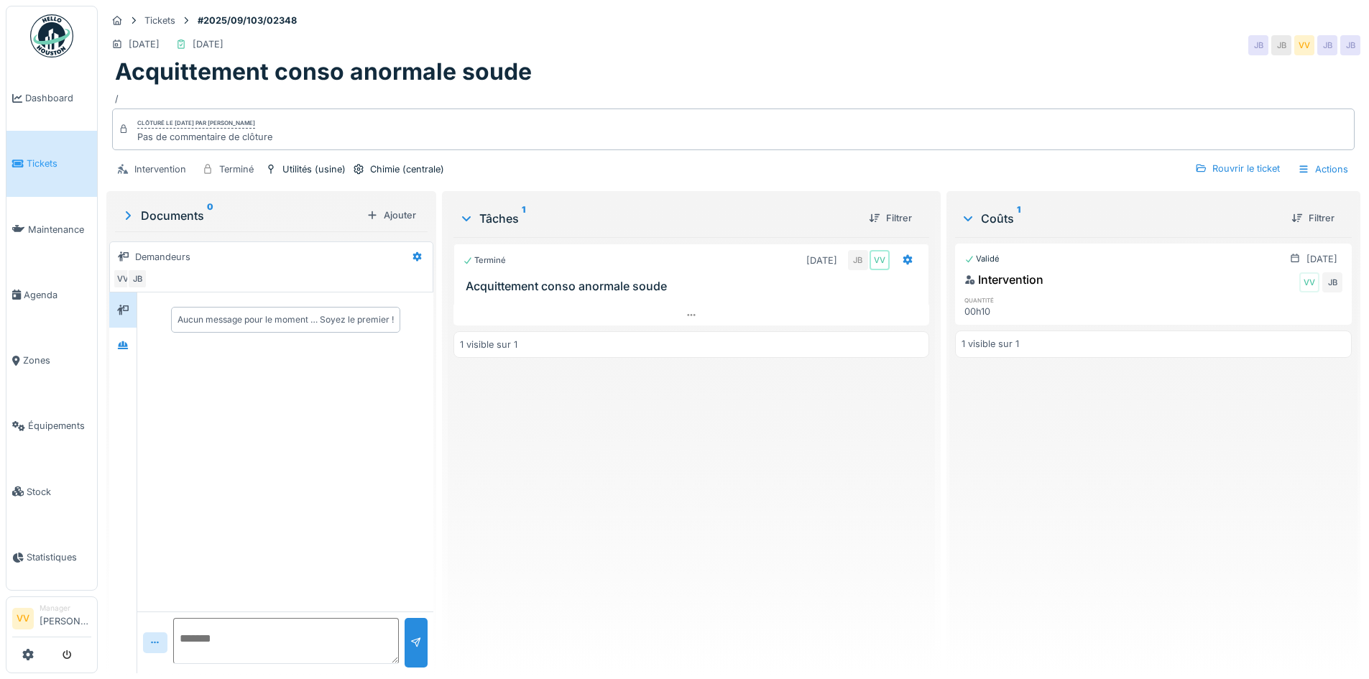
click at [33, 152] on link "Tickets" at bounding box center [51, 163] width 91 height 65
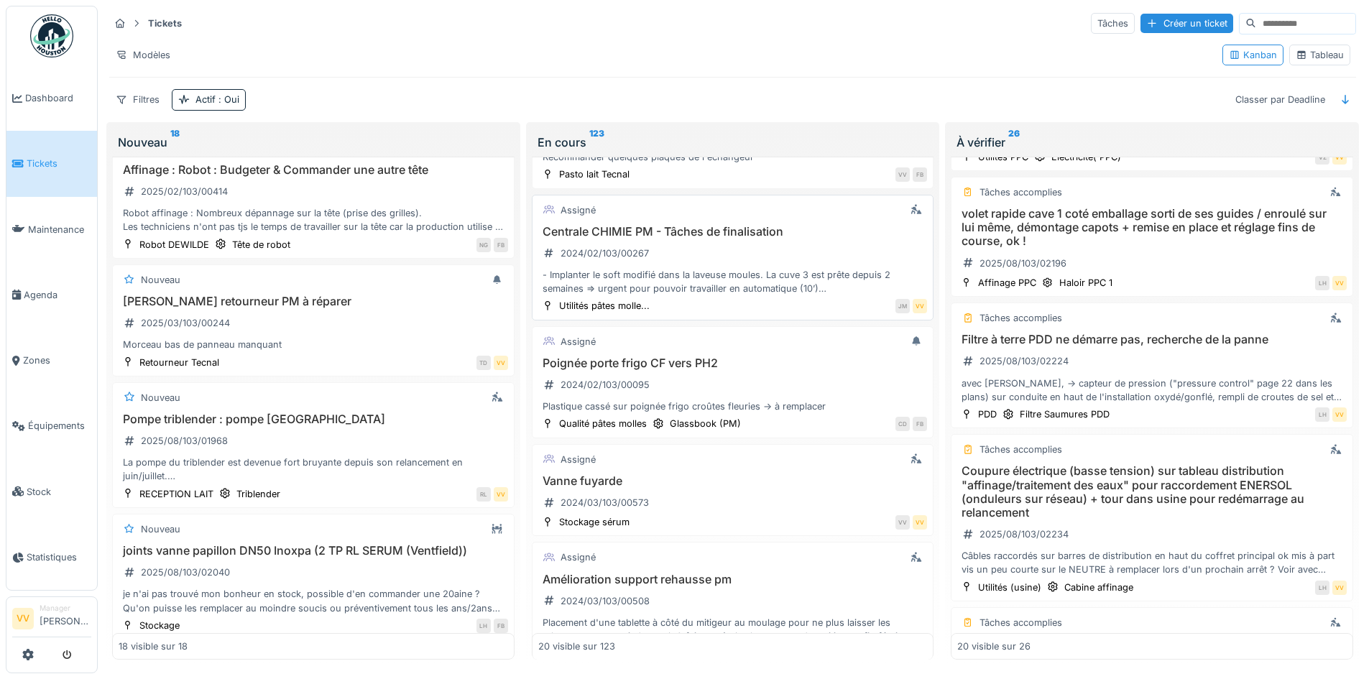
scroll to position [287, 0]
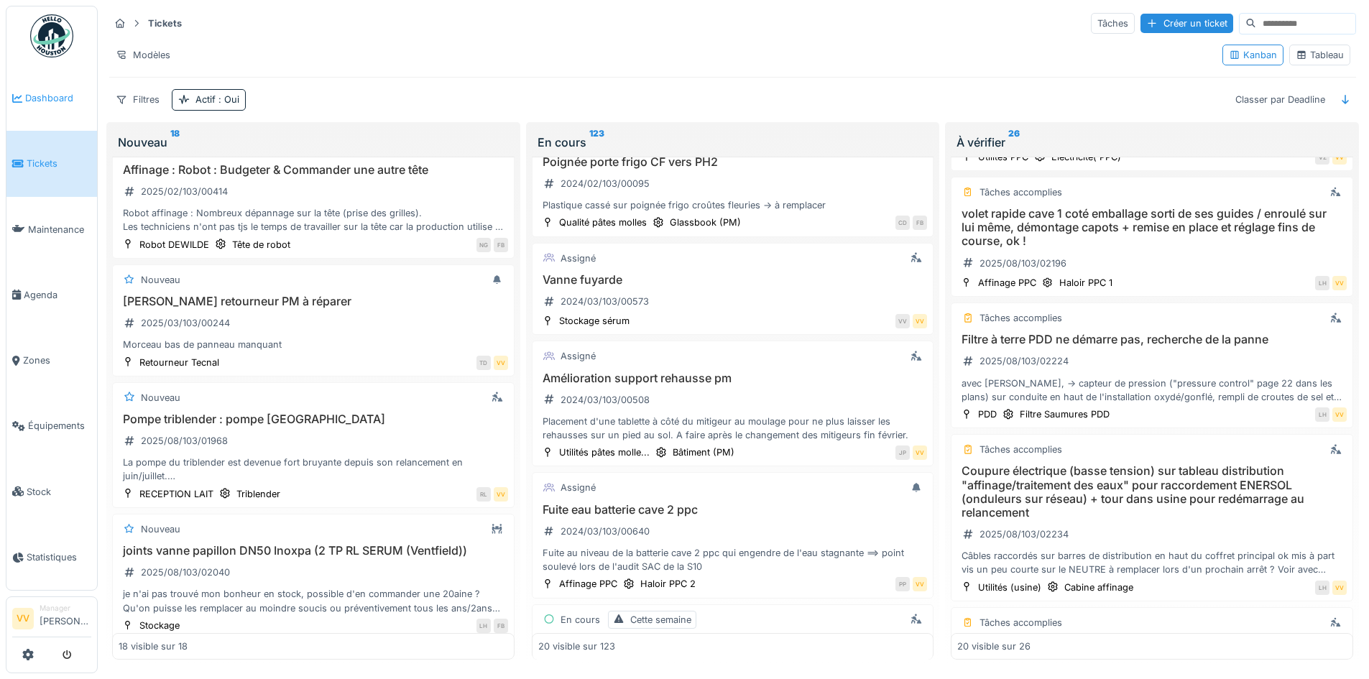
click at [53, 93] on span "Dashboard" at bounding box center [58, 98] width 66 height 14
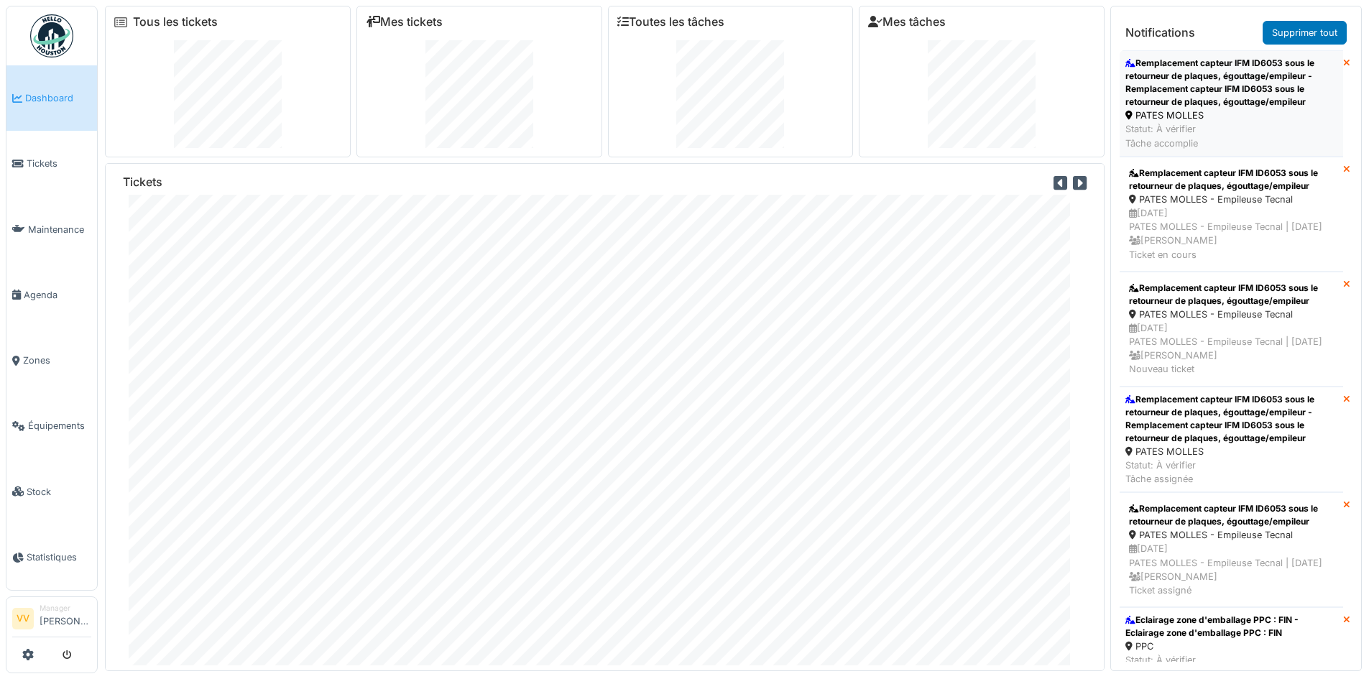
click at [1191, 84] on div "Remplacement capteur IFM ID6053 sous le retourneur de plaques, égouttage/empile…" at bounding box center [1231, 83] width 212 height 52
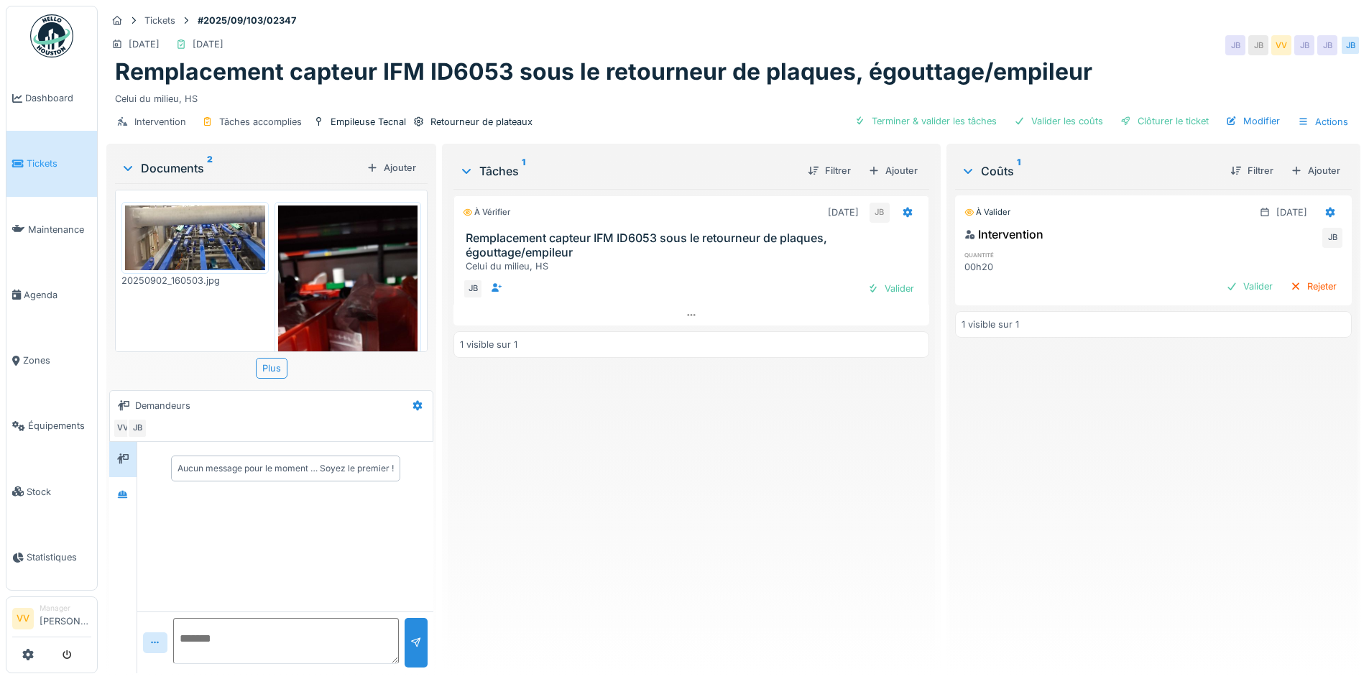
click at [216, 248] on img at bounding box center [195, 238] width 140 height 65
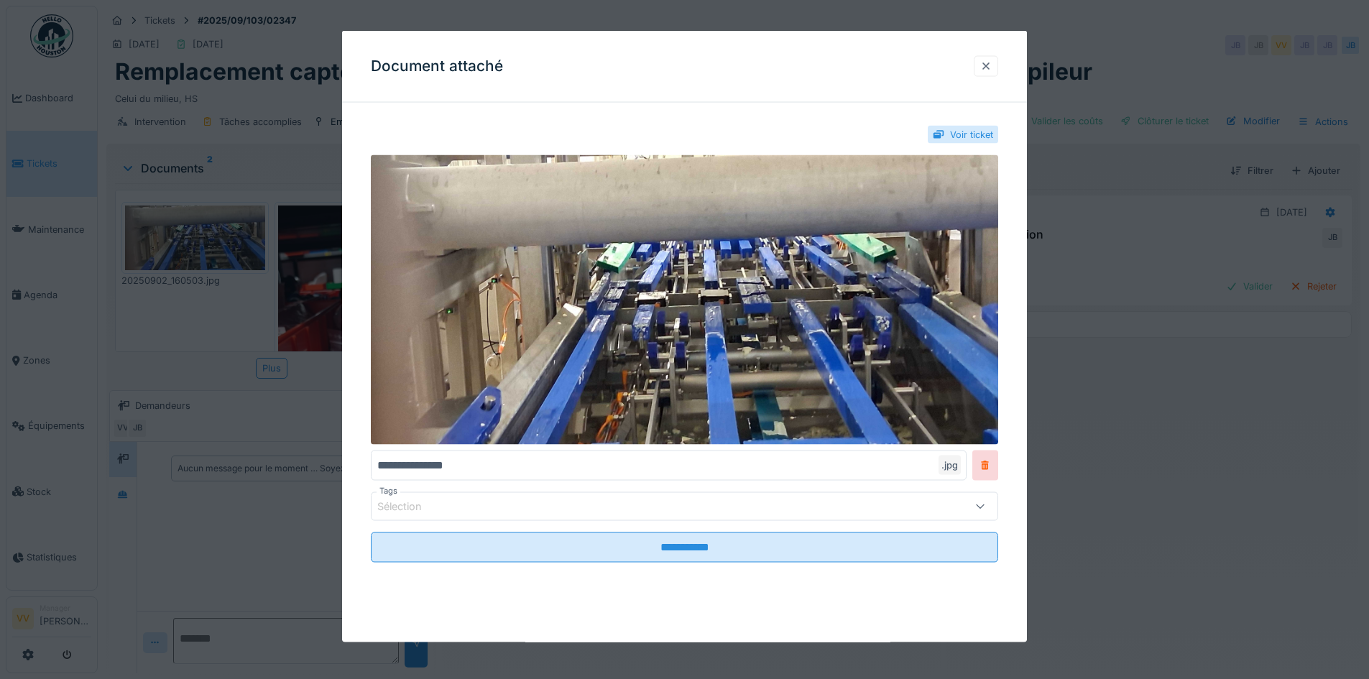
click at [987, 63] on div at bounding box center [985, 66] width 11 height 14
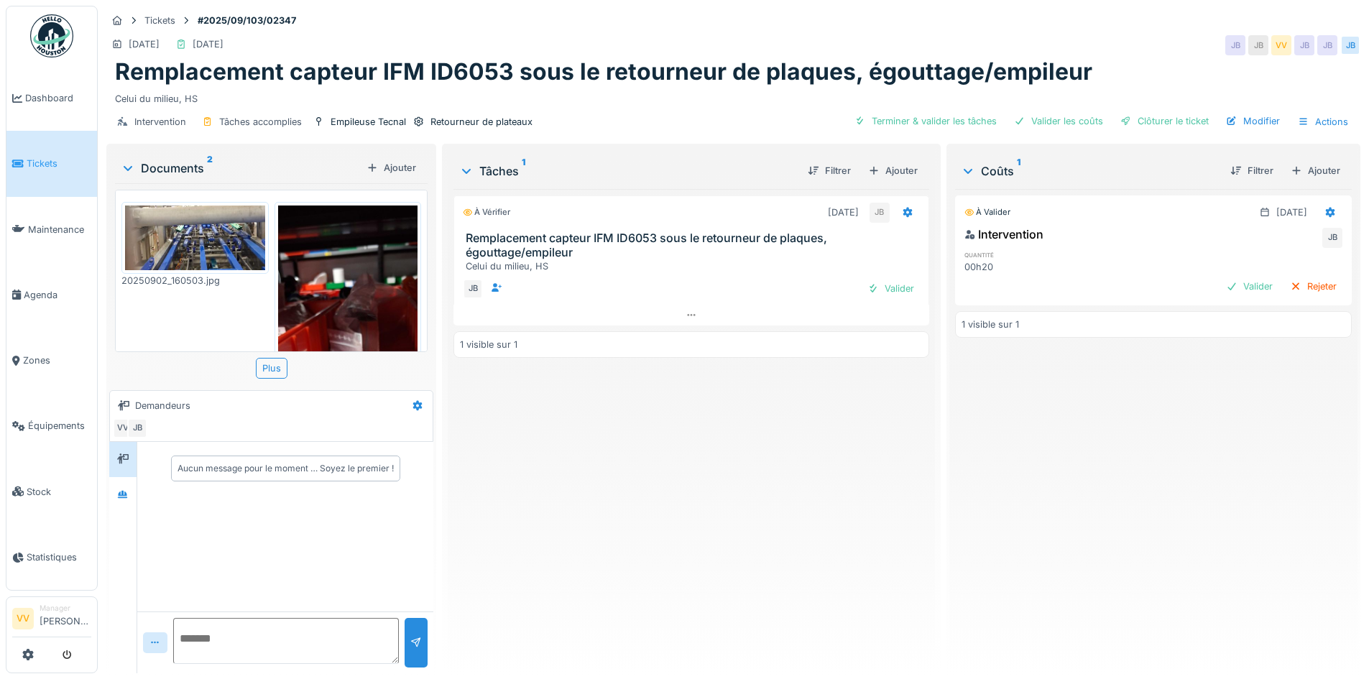
click at [323, 250] on img at bounding box center [348, 357] width 140 height 303
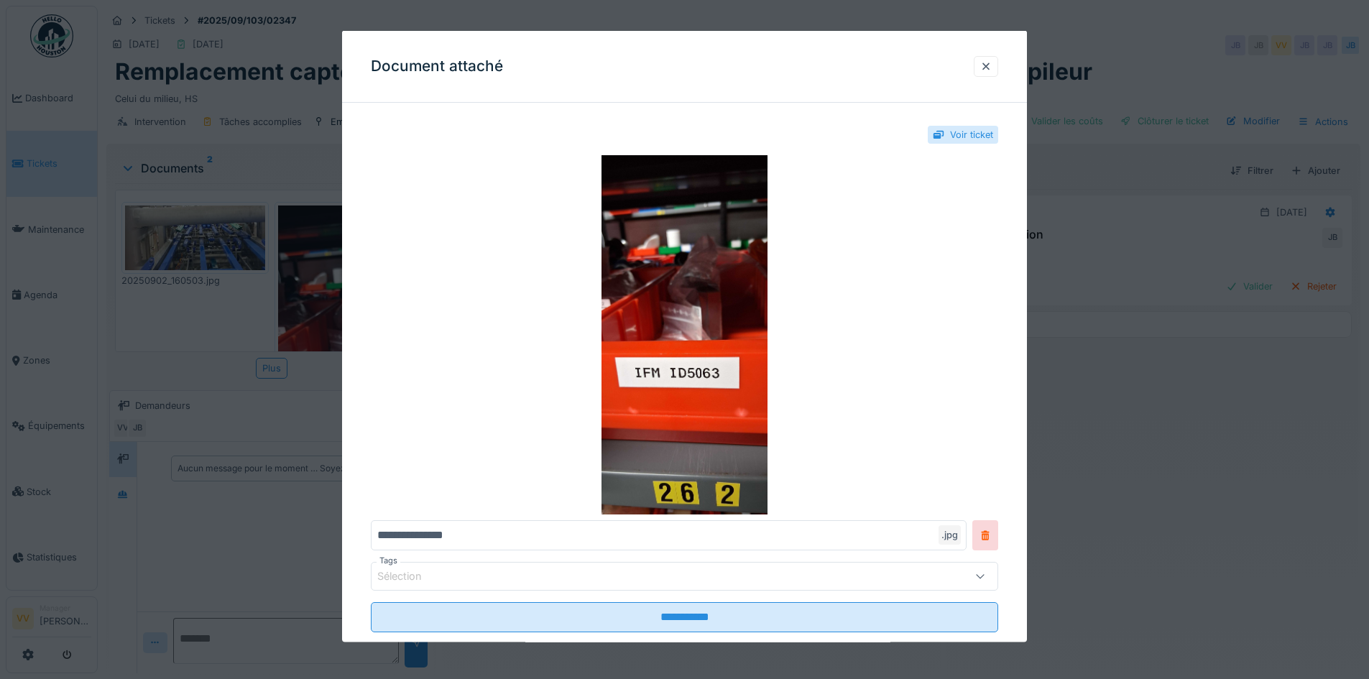
drag, startPoint x: 993, startPoint y: 69, endPoint x: 898, endPoint y: 81, distance: 95.6
click at [898, 81] on div "Document attaché" at bounding box center [684, 67] width 685 height 72
click at [992, 63] on div at bounding box center [985, 66] width 11 height 14
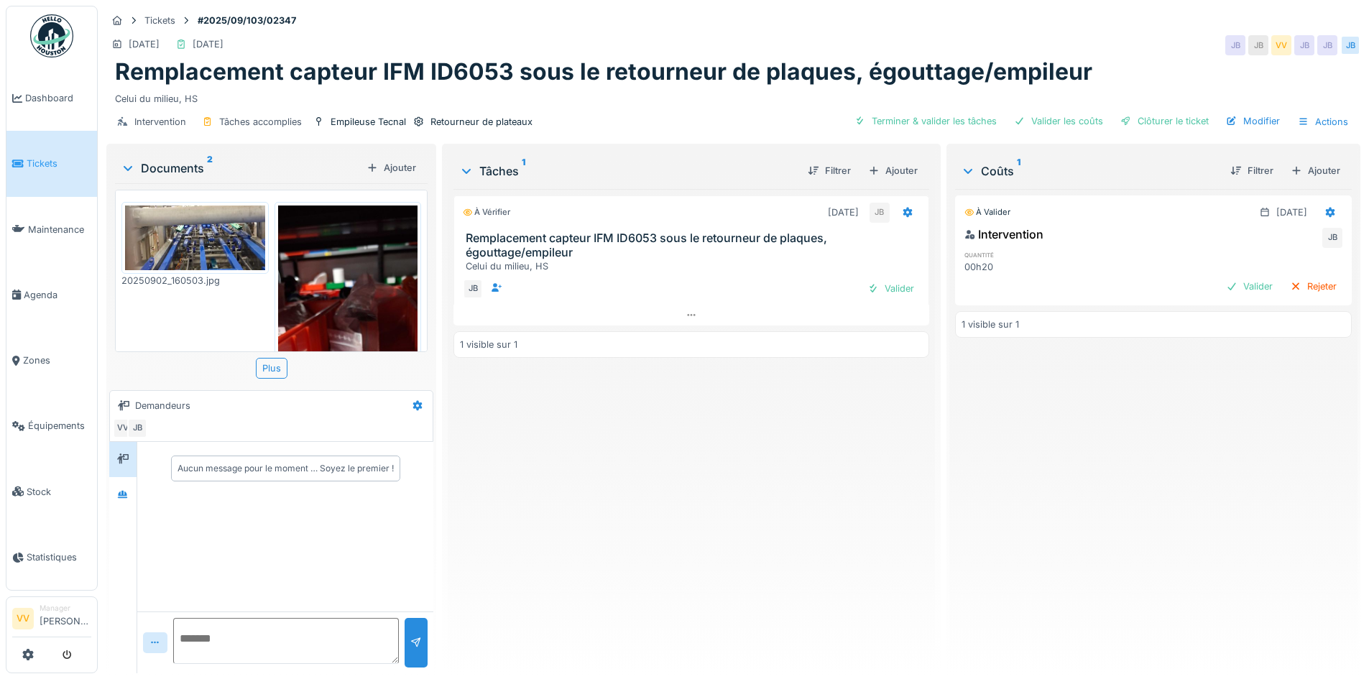
click at [357, 240] on img at bounding box center [348, 357] width 140 height 303
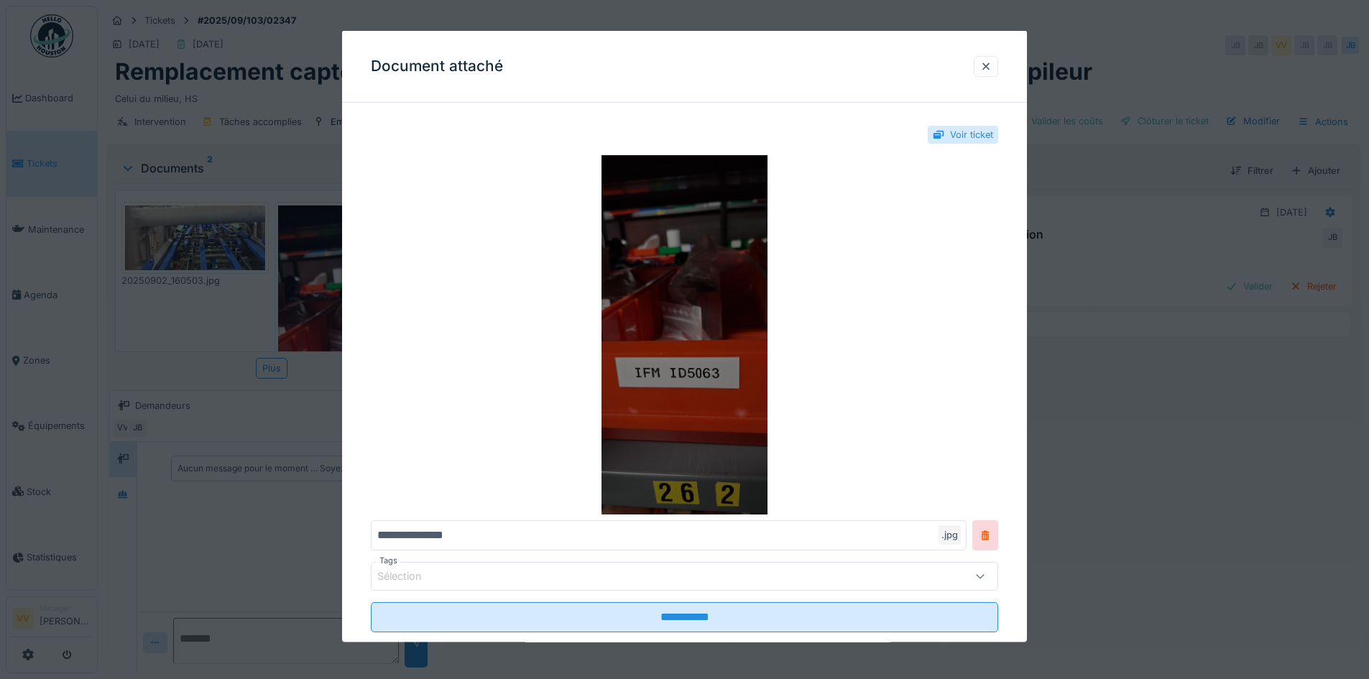
click at [726, 355] on img at bounding box center [684, 334] width 627 height 359
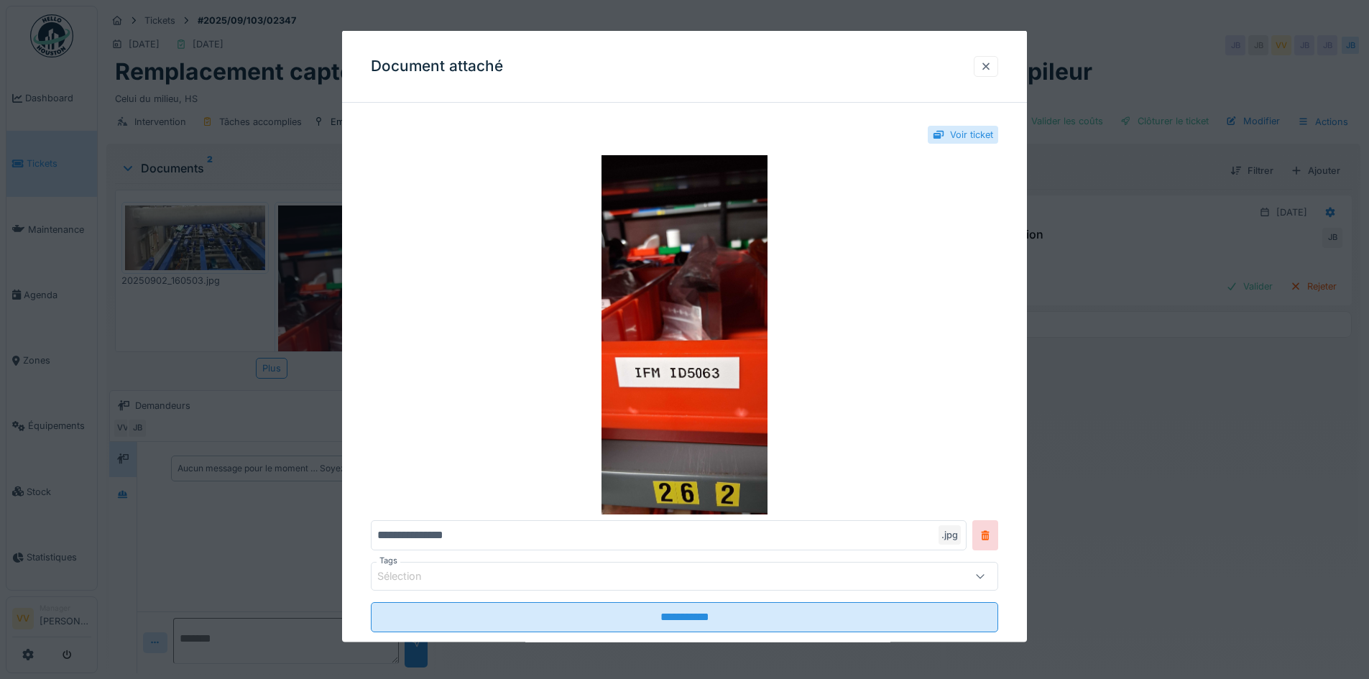
click at [992, 68] on div at bounding box center [985, 66] width 11 height 14
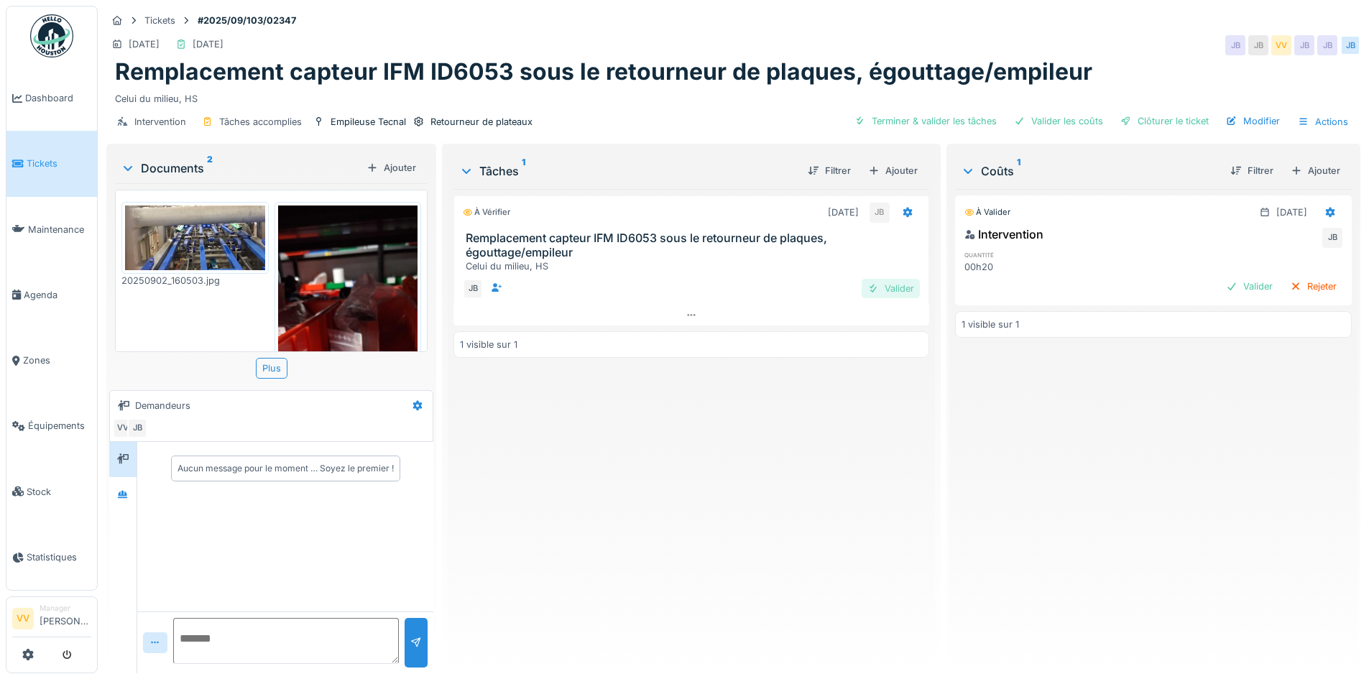
click at [897, 282] on div "Valider" at bounding box center [891, 288] width 58 height 19
click at [1220, 285] on div "Valider" at bounding box center [1249, 286] width 58 height 19
click at [1217, 280] on div "Validé 02/09/2025 Intervention VV JB quantité 00h20 1 visible sur 1" at bounding box center [1153, 425] width 397 height 473
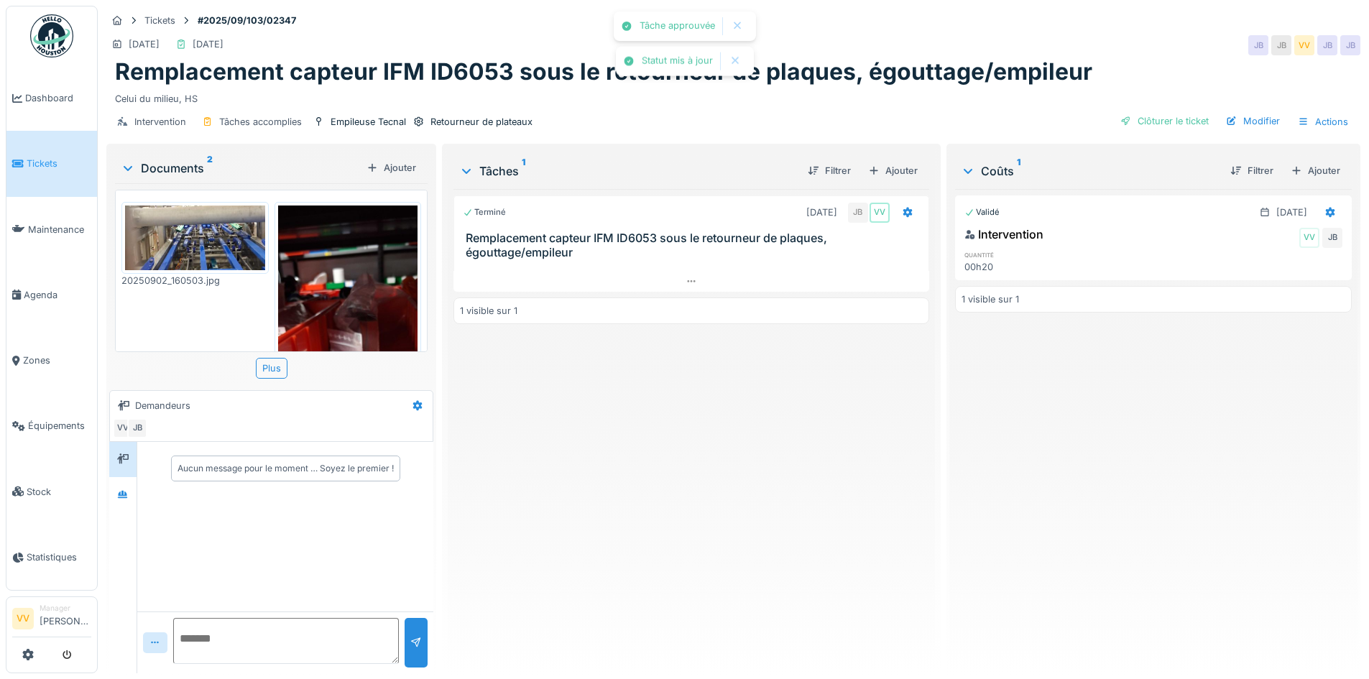
click at [1130, 535] on div "Validé 02/09/2025 Intervention VV JB quantité 00h20 1 visible sur 1" at bounding box center [1153, 425] width 397 height 473
click at [32, 97] on span "Dashboard" at bounding box center [58, 98] width 66 height 14
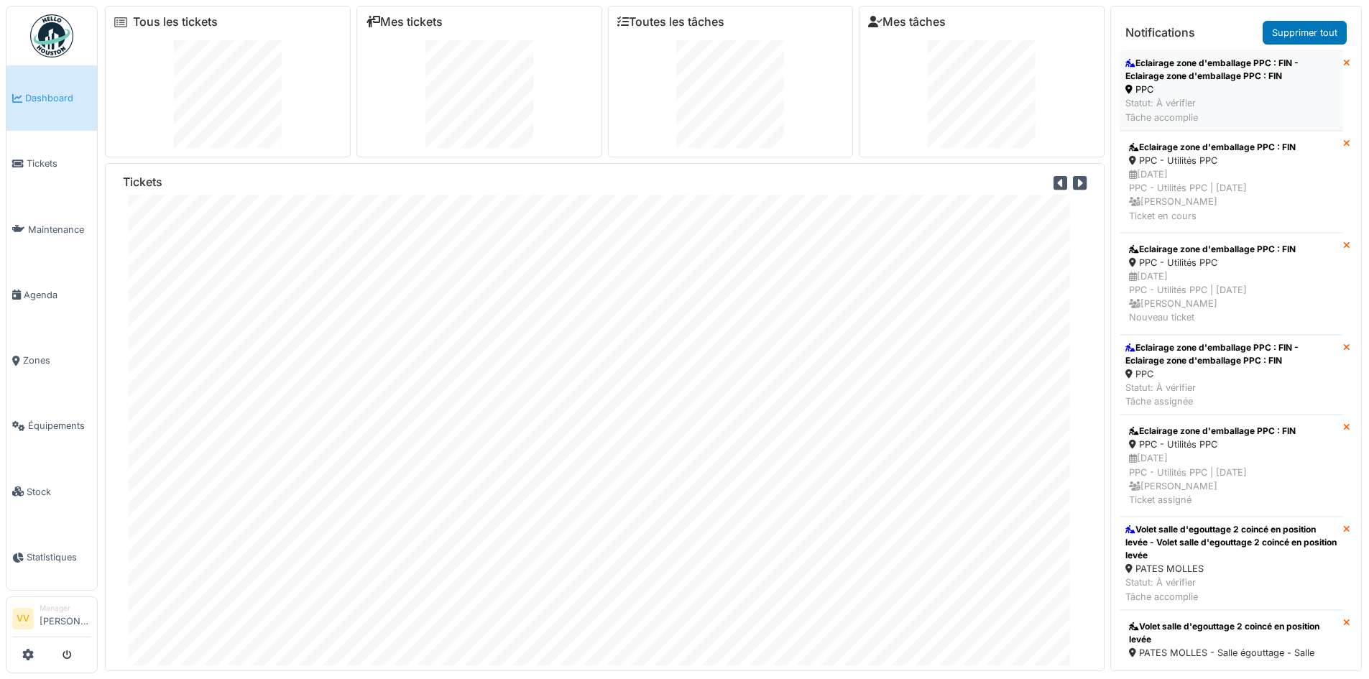
click at [1218, 76] on div "Eclairage zone d'emballage PPC : FIN - Eclairage zone d'emballage PPC : FIN" at bounding box center [1231, 70] width 212 height 26
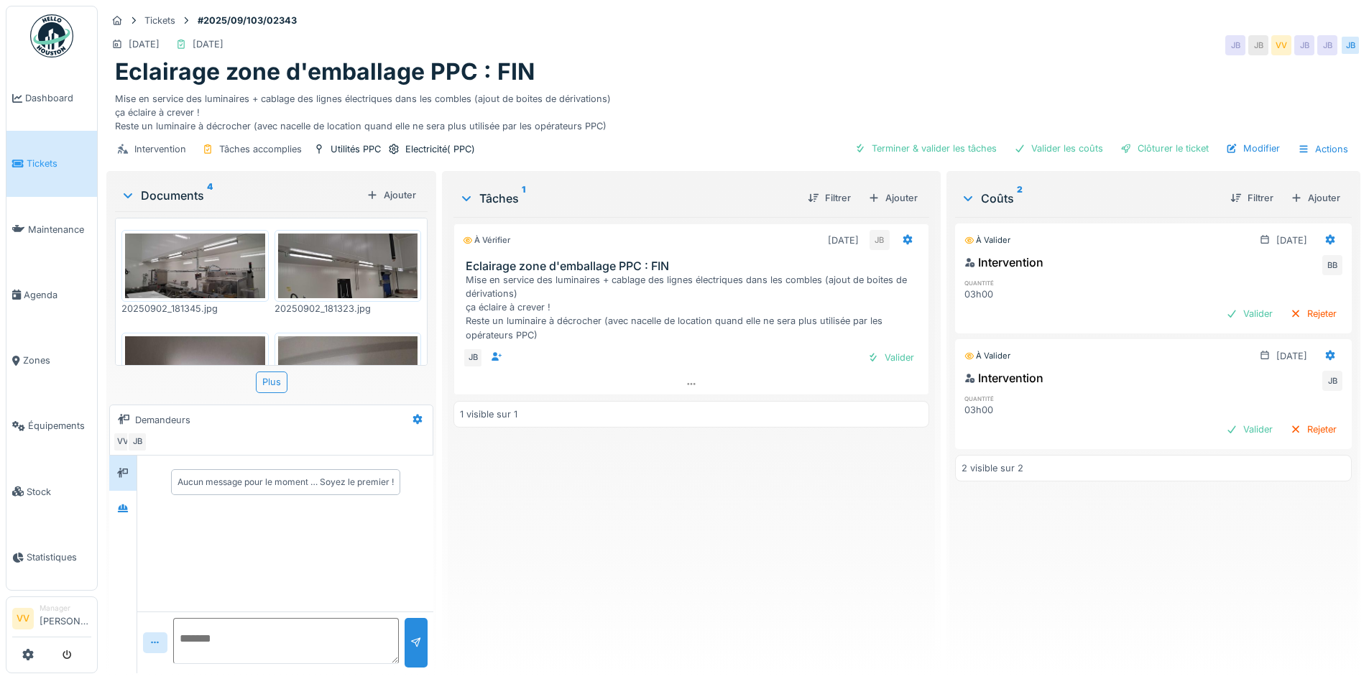
click at [190, 277] on img at bounding box center [195, 266] width 140 height 65
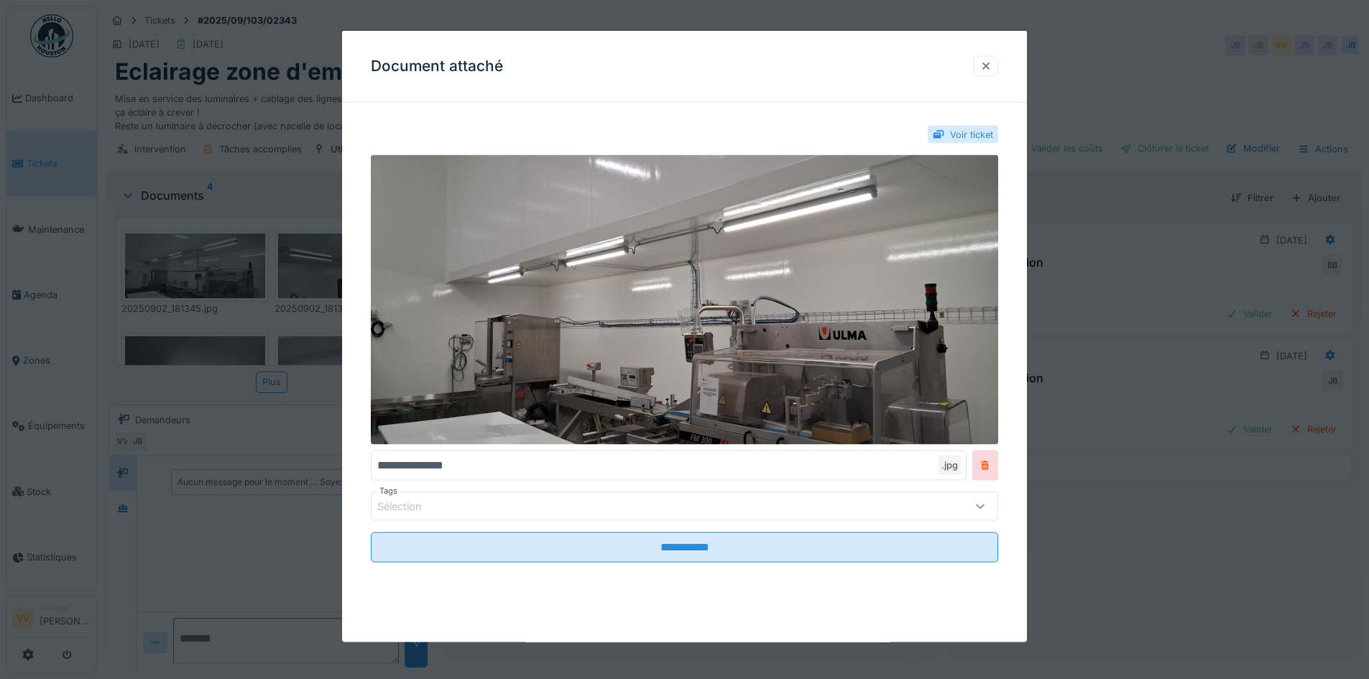
click at [998, 71] on div at bounding box center [986, 65] width 24 height 21
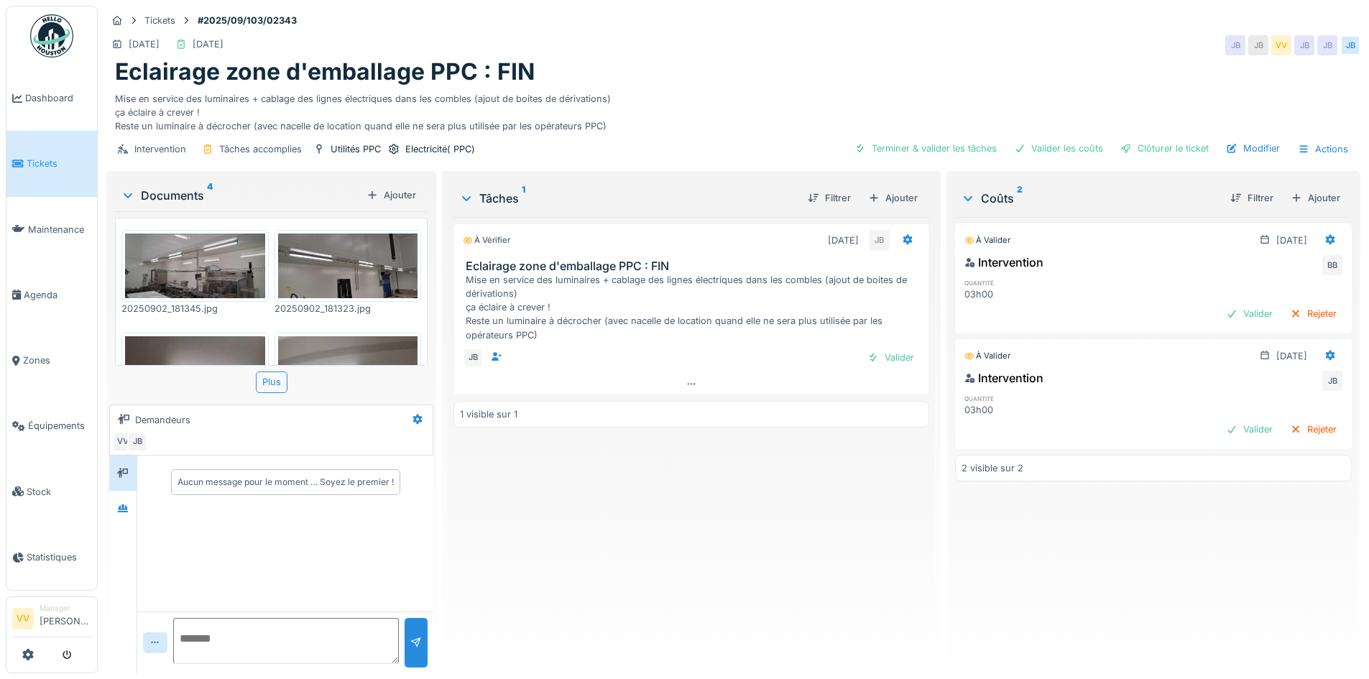
click at [380, 262] on img at bounding box center [348, 266] width 140 height 65
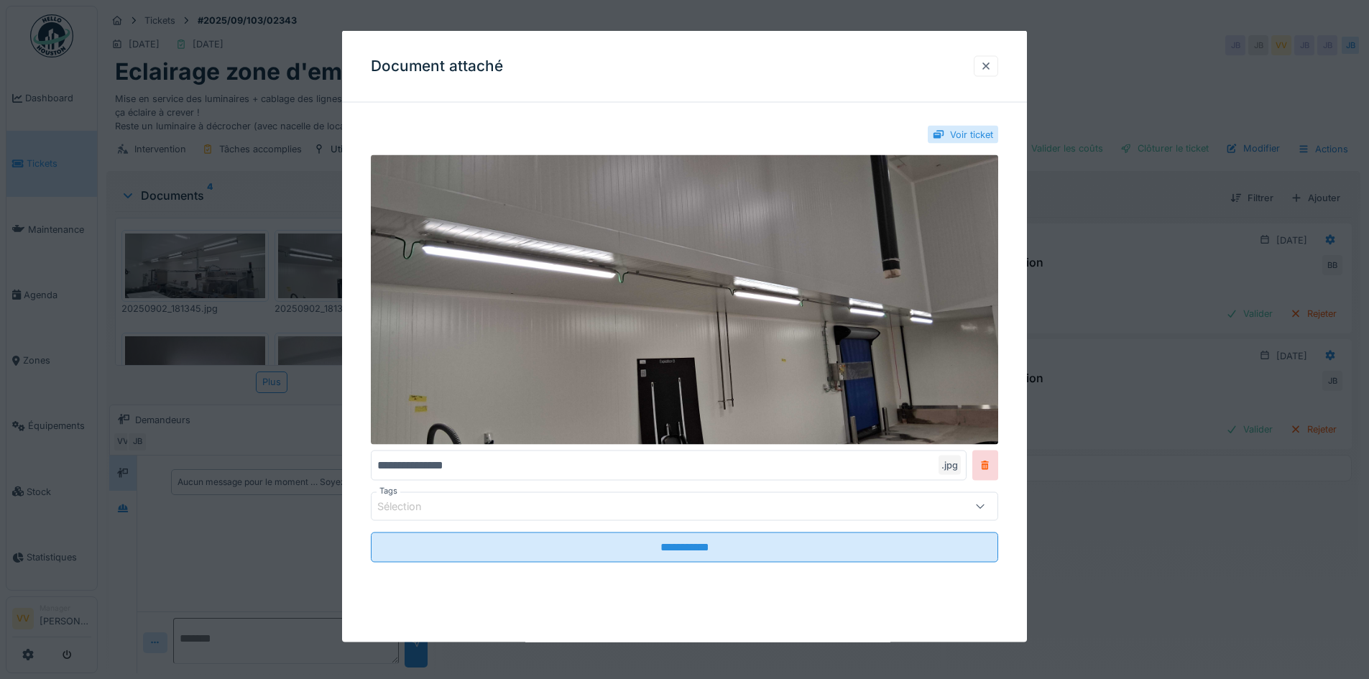
click at [990, 64] on div at bounding box center [985, 66] width 11 height 14
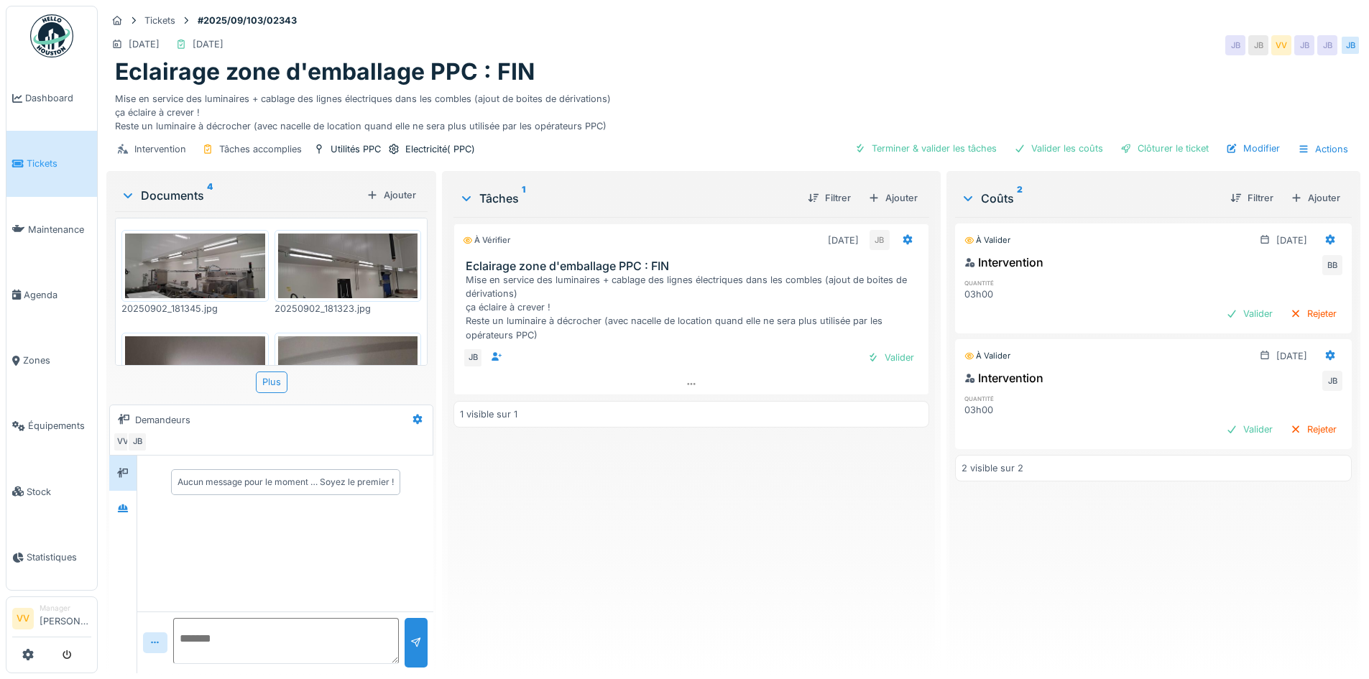
click at [186, 349] on img at bounding box center [195, 487] width 140 height 303
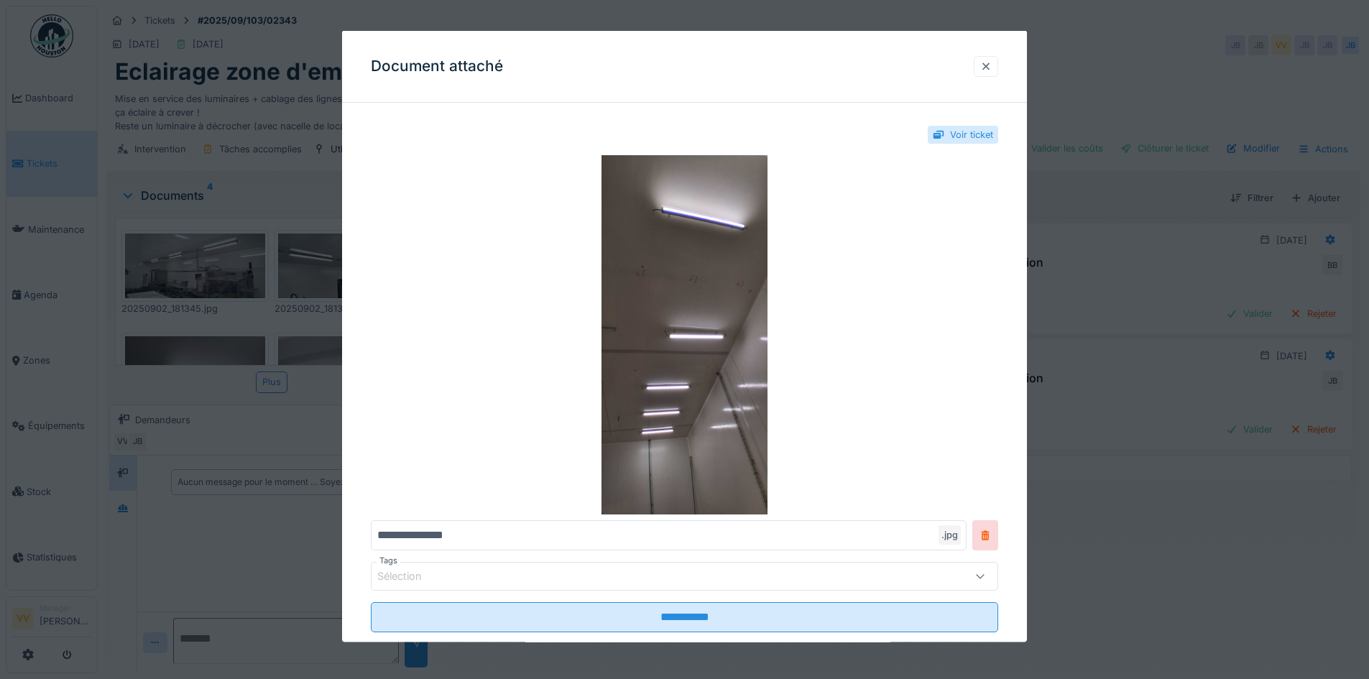
click at [988, 64] on div at bounding box center [985, 66] width 11 height 14
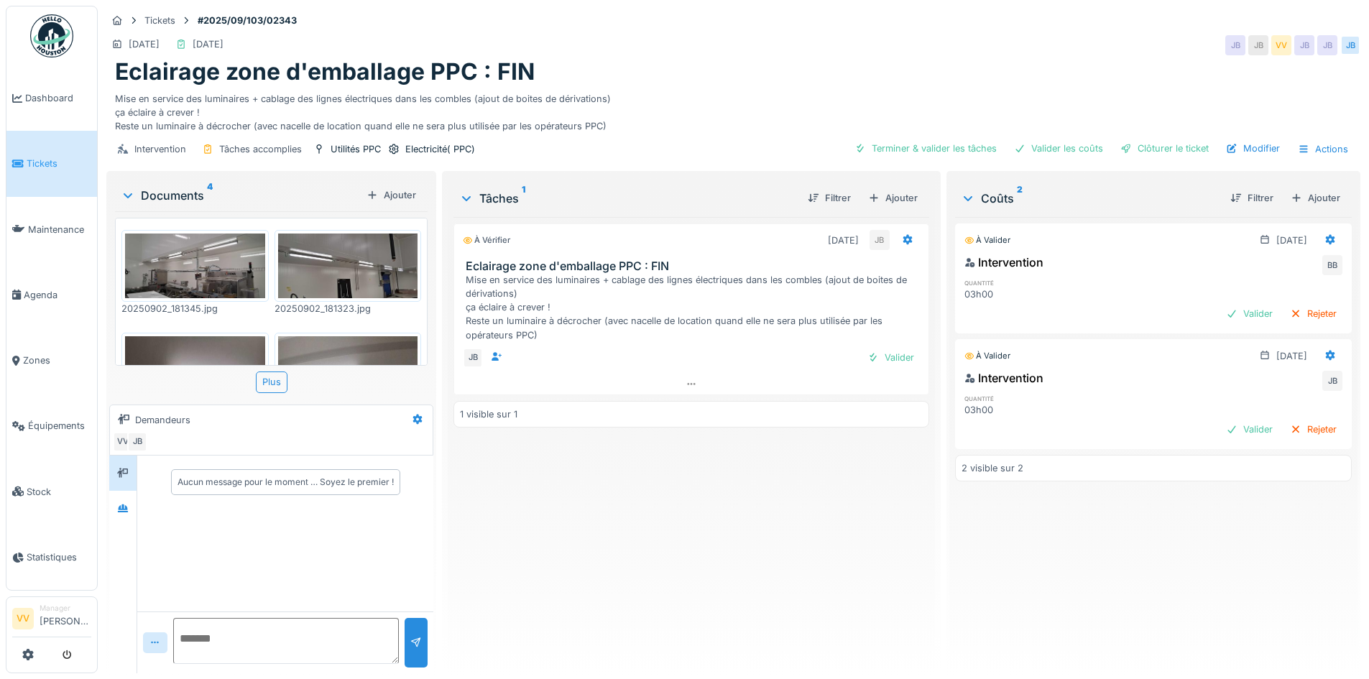
click at [341, 336] on img at bounding box center [348, 487] width 140 height 303
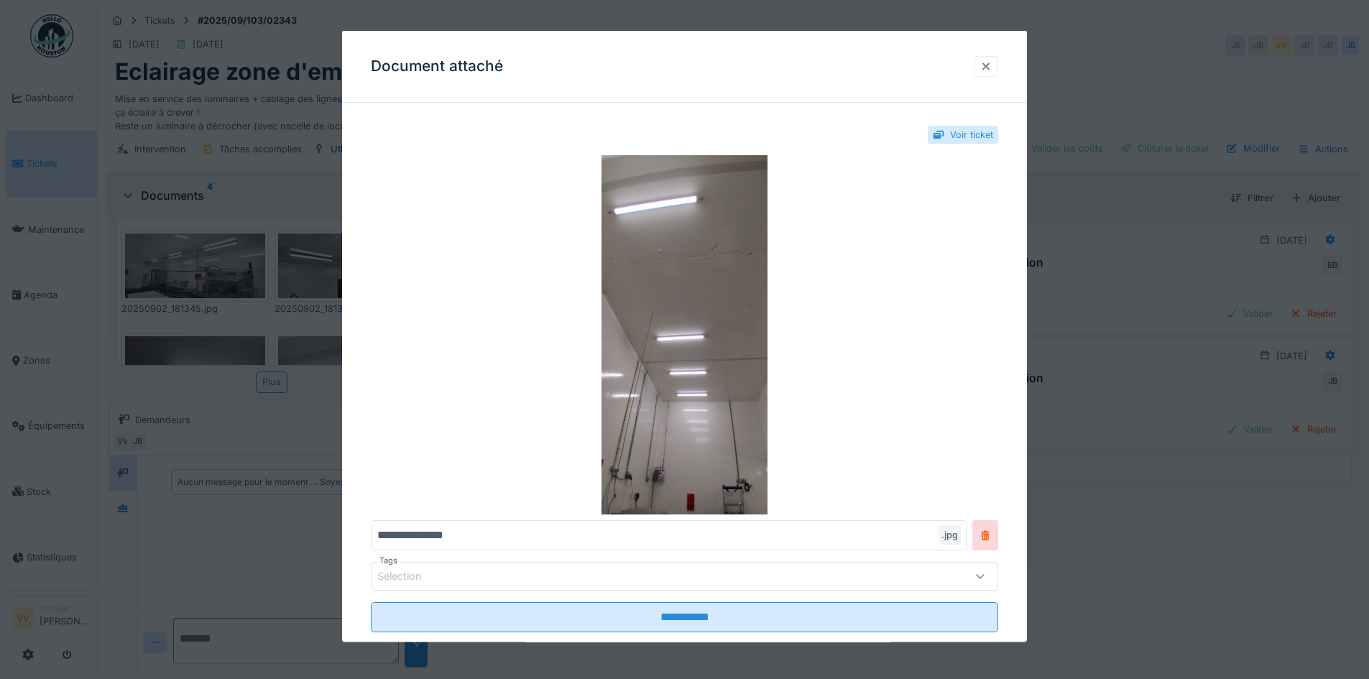
click at [998, 70] on div at bounding box center [986, 65] width 24 height 21
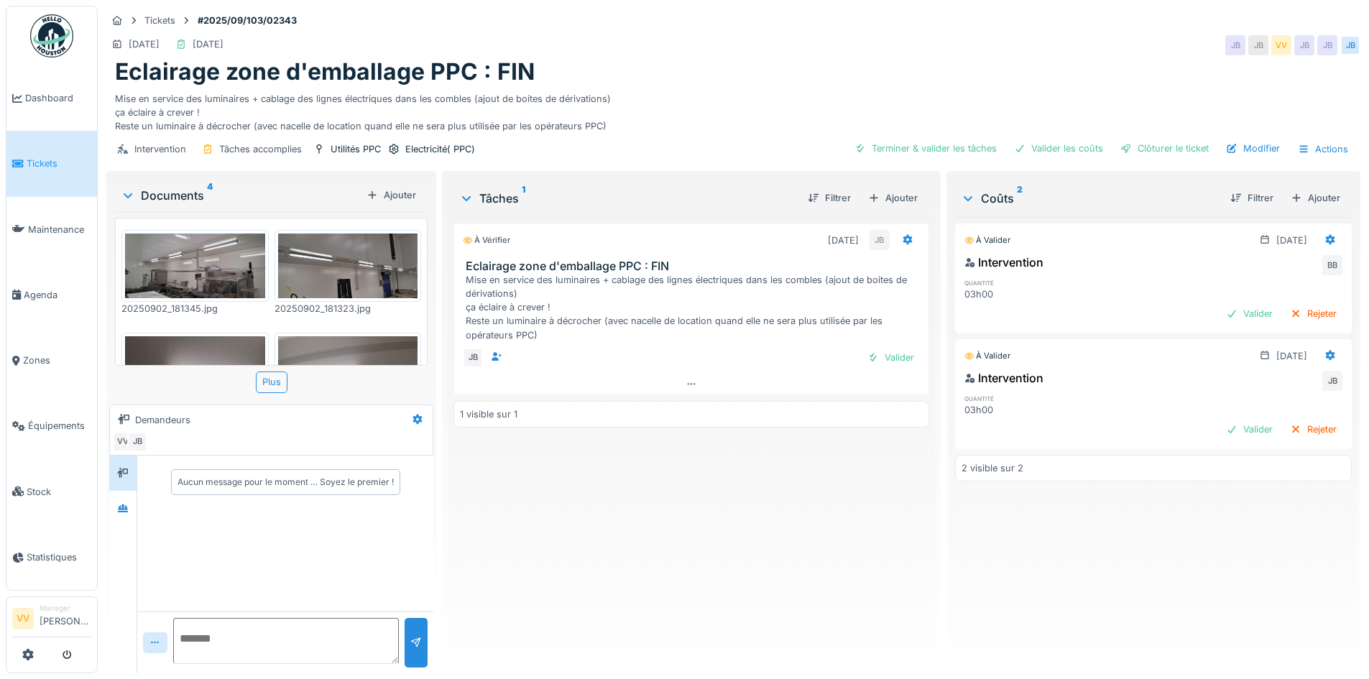
click at [155, 263] on img at bounding box center [195, 266] width 140 height 65
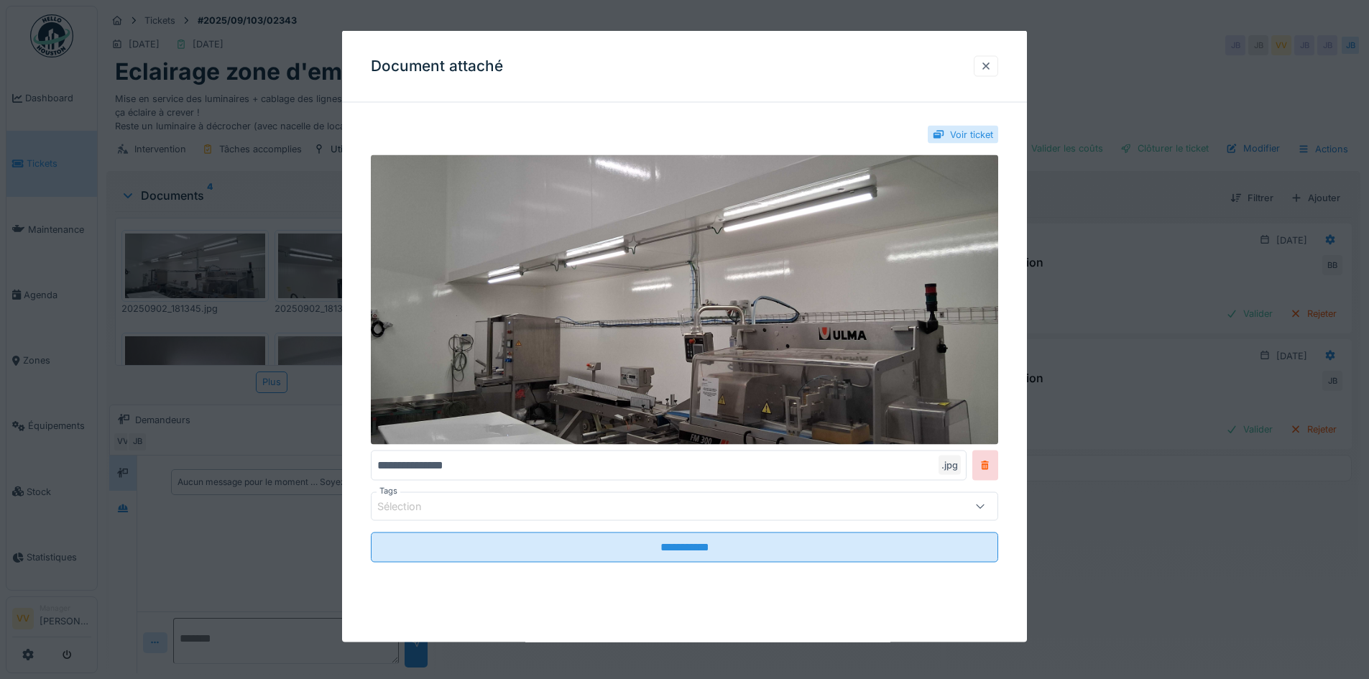
click at [998, 63] on div at bounding box center [986, 65] width 24 height 21
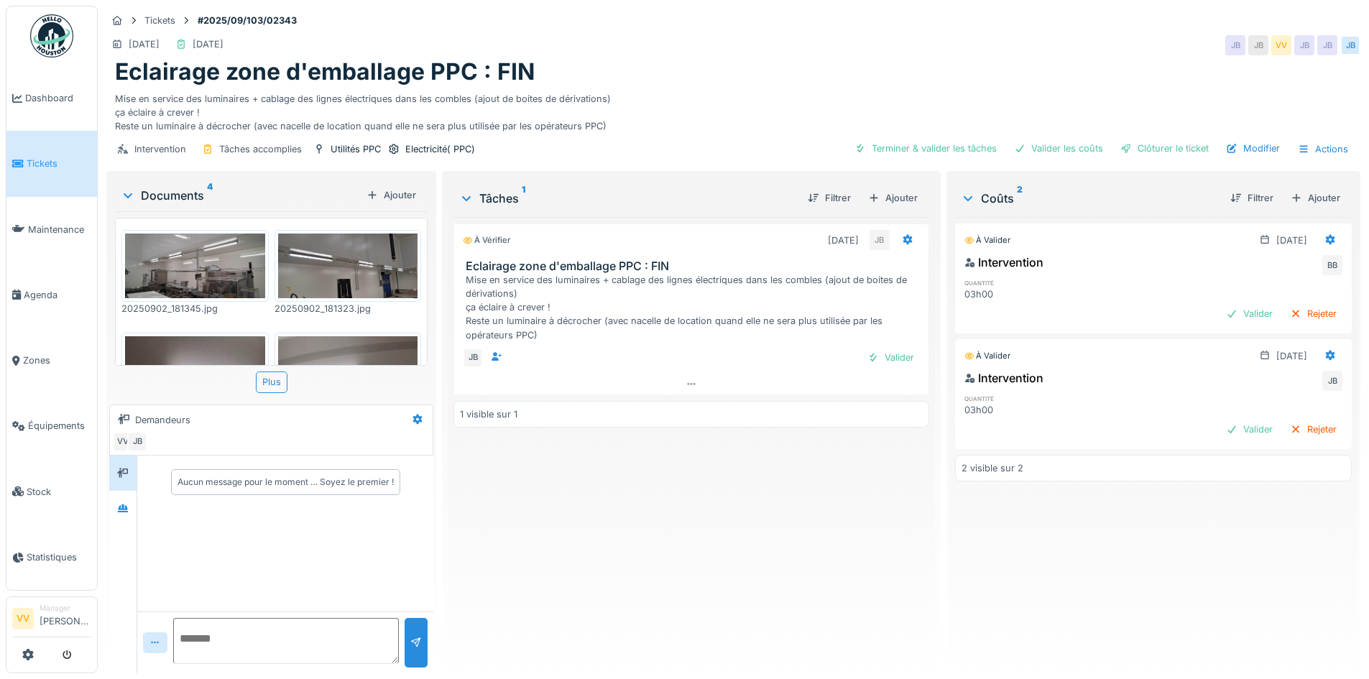
click at [693, 522] on div "À vérifier 02/09/2025 JB Eclairage zone d'emballage PPC : FIN Mise en service d…" at bounding box center [690, 439] width 475 height 445
click at [890, 358] on div "Valider" at bounding box center [891, 357] width 58 height 19
click at [1220, 307] on div "Valider" at bounding box center [1249, 313] width 58 height 19
click at [1222, 428] on div "Valider" at bounding box center [1249, 429] width 58 height 19
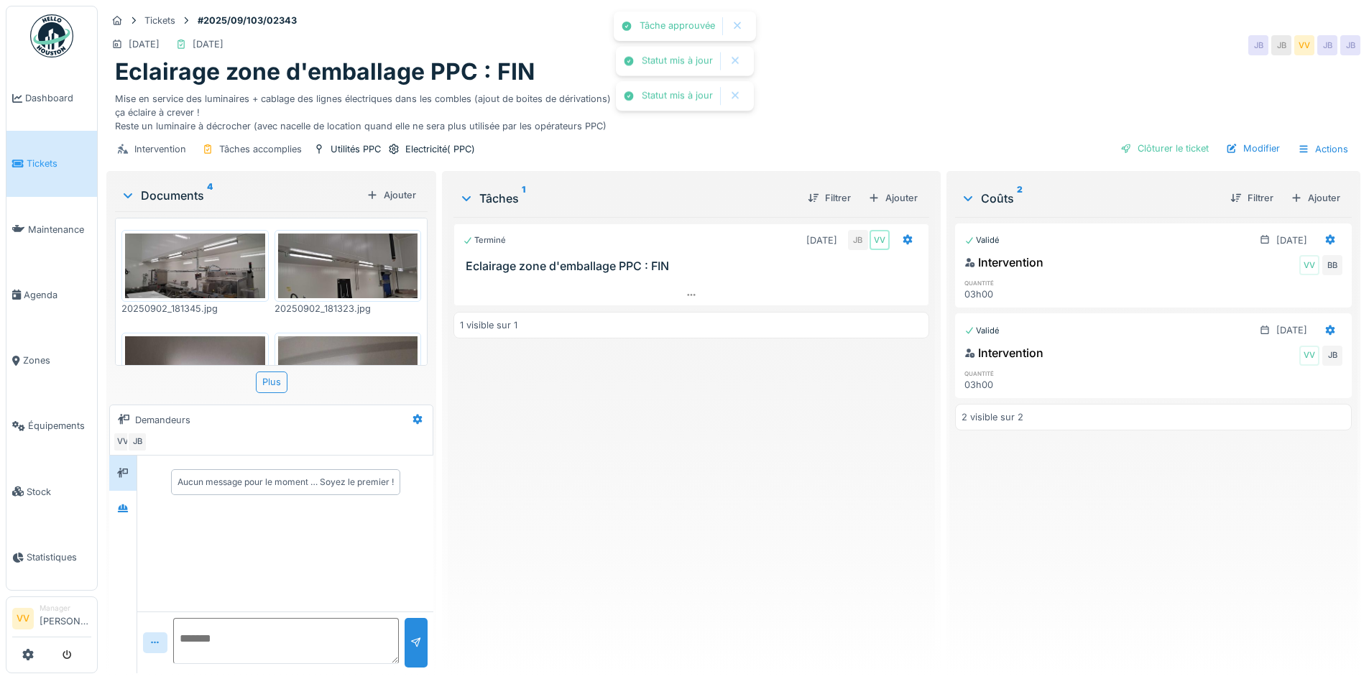
click at [711, 548] on div "Terminé 02/09/2025 JB VV Eclairage zone d'emballage PPC : FIN 1 visible sur 1" at bounding box center [690, 439] width 475 height 445
click at [1157, 144] on div "Clôturer le ticket" at bounding box center [1164, 148] width 100 height 19
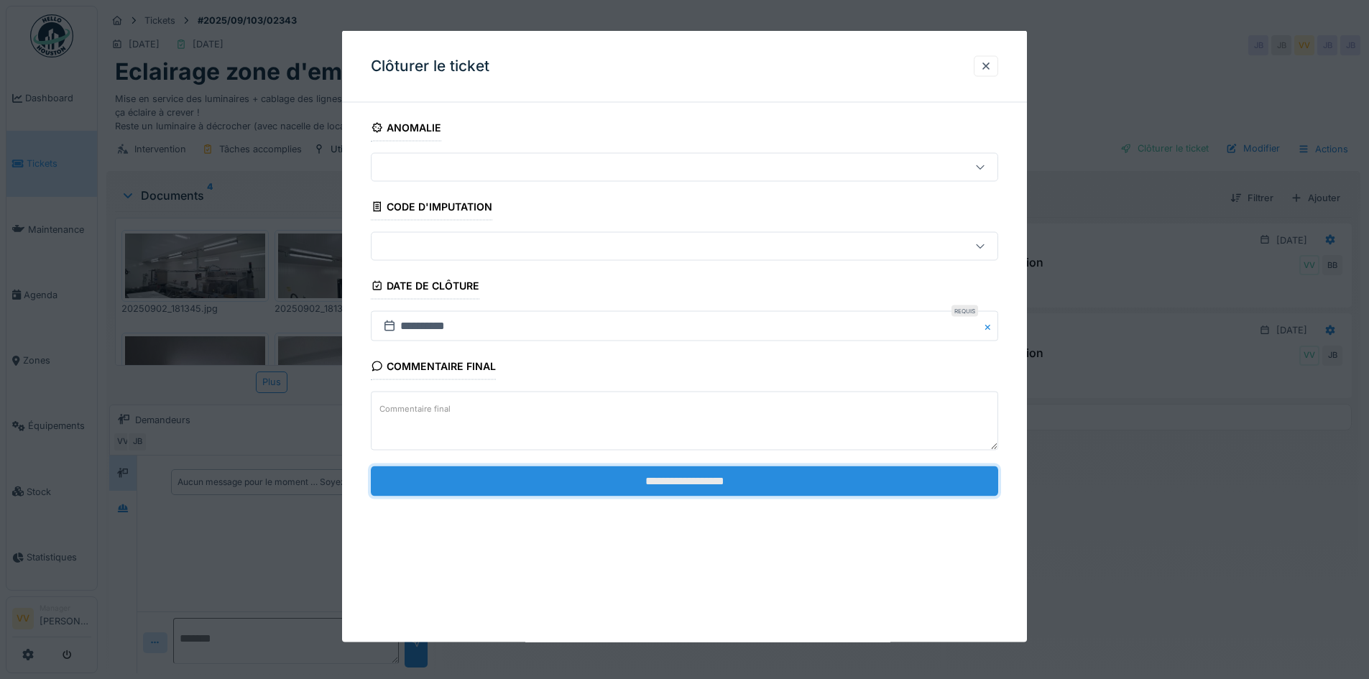
click at [714, 477] on input "**********" at bounding box center [684, 481] width 627 height 30
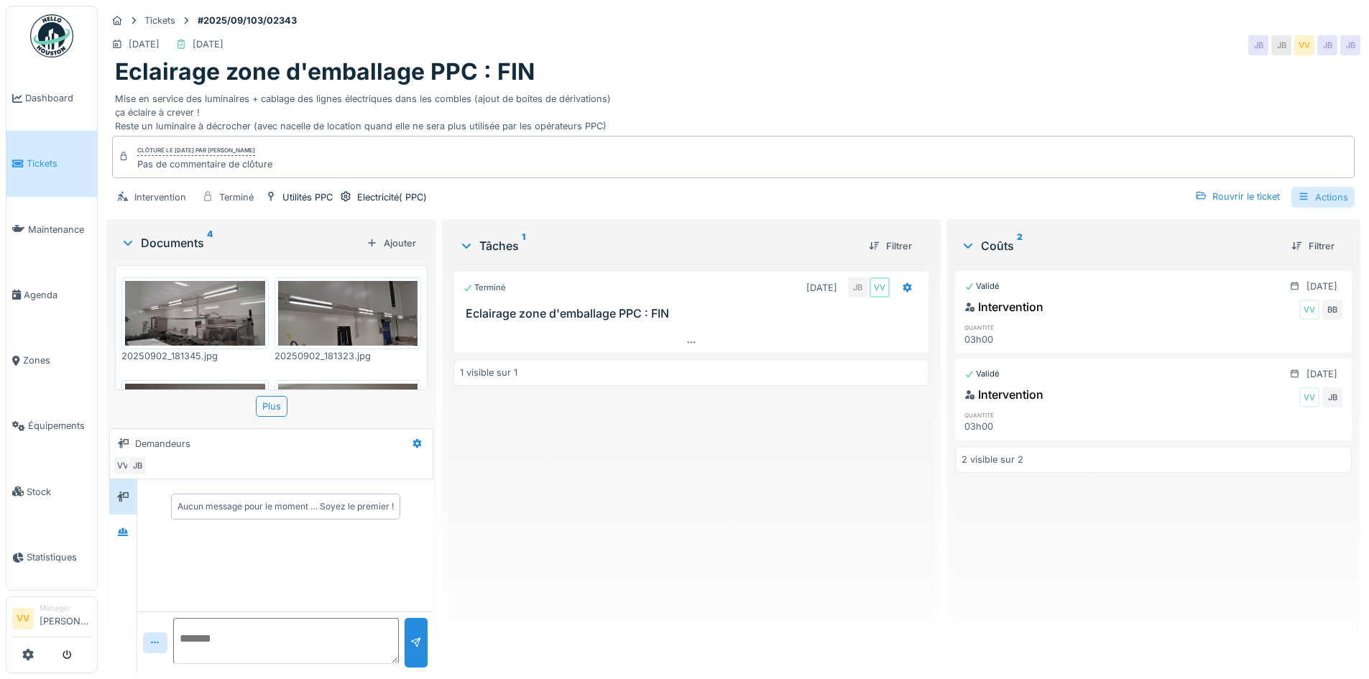
click at [1320, 194] on div "Actions" at bounding box center [1322, 197] width 63 height 21
click at [1232, 235] on div "Rapport d'intervention" at bounding box center [1241, 229] width 177 height 22
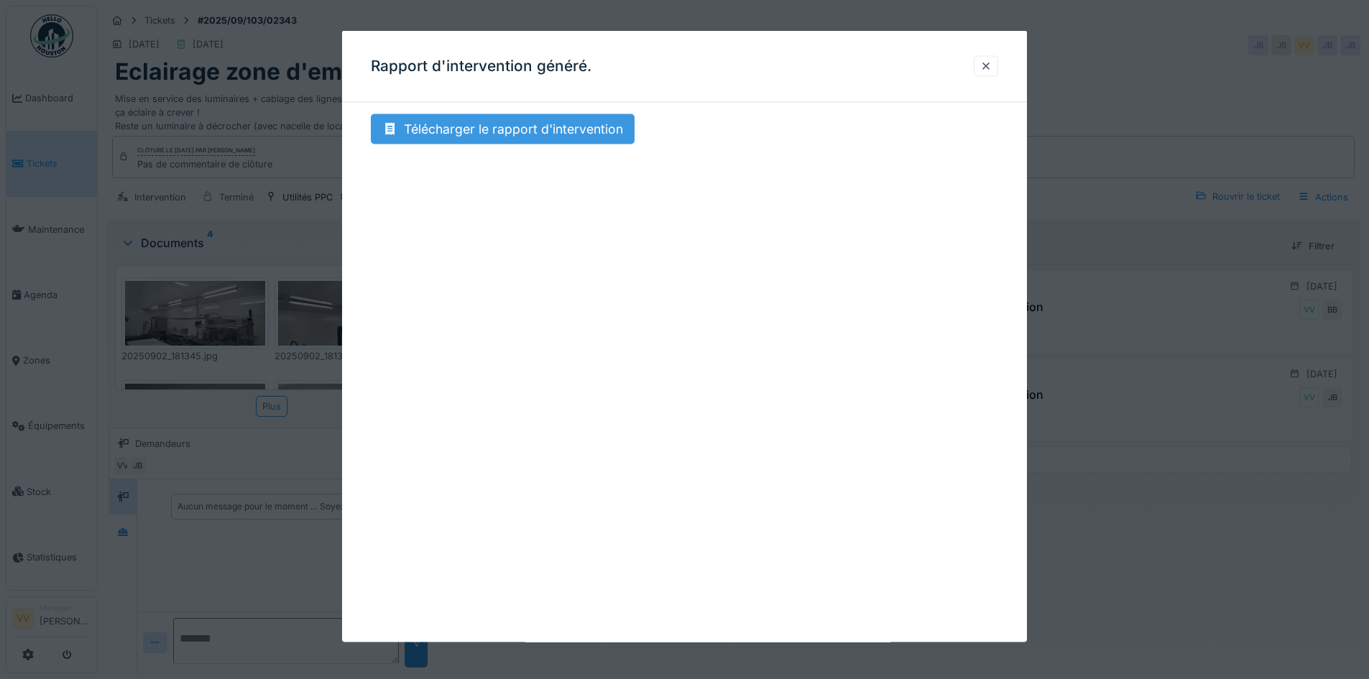
click at [506, 131] on div "Télécharger le rapport d'intervention" at bounding box center [503, 129] width 264 height 30
click at [1247, 622] on div at bounding box center [684, 339] width 1369 height 679
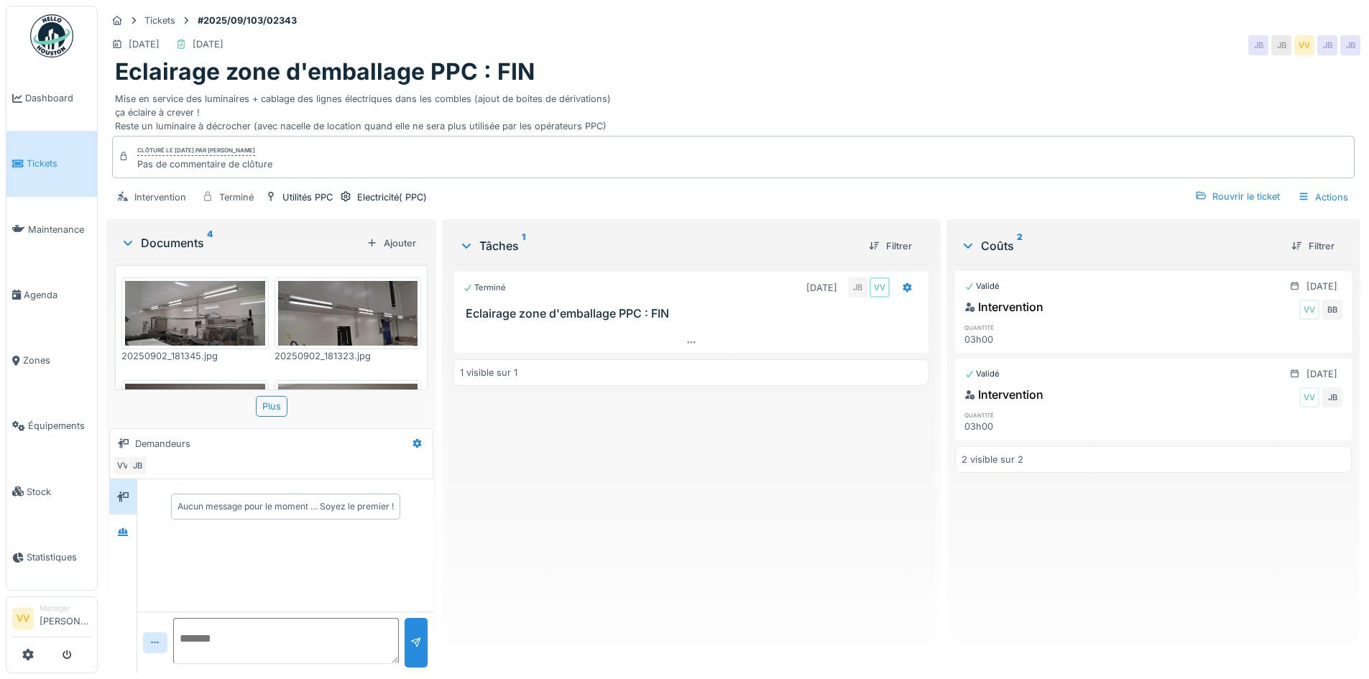
click at [686, 491] on div "Terminé 02/09/2025 JB VV Eclairage zone d'emballage PPC : FIN 1 visible sur 1" at bounding box center [690, 462] width 475 height 397
click at [23, 170] on link "Tickets" at bounding box center [51, 163] width 91 height 65
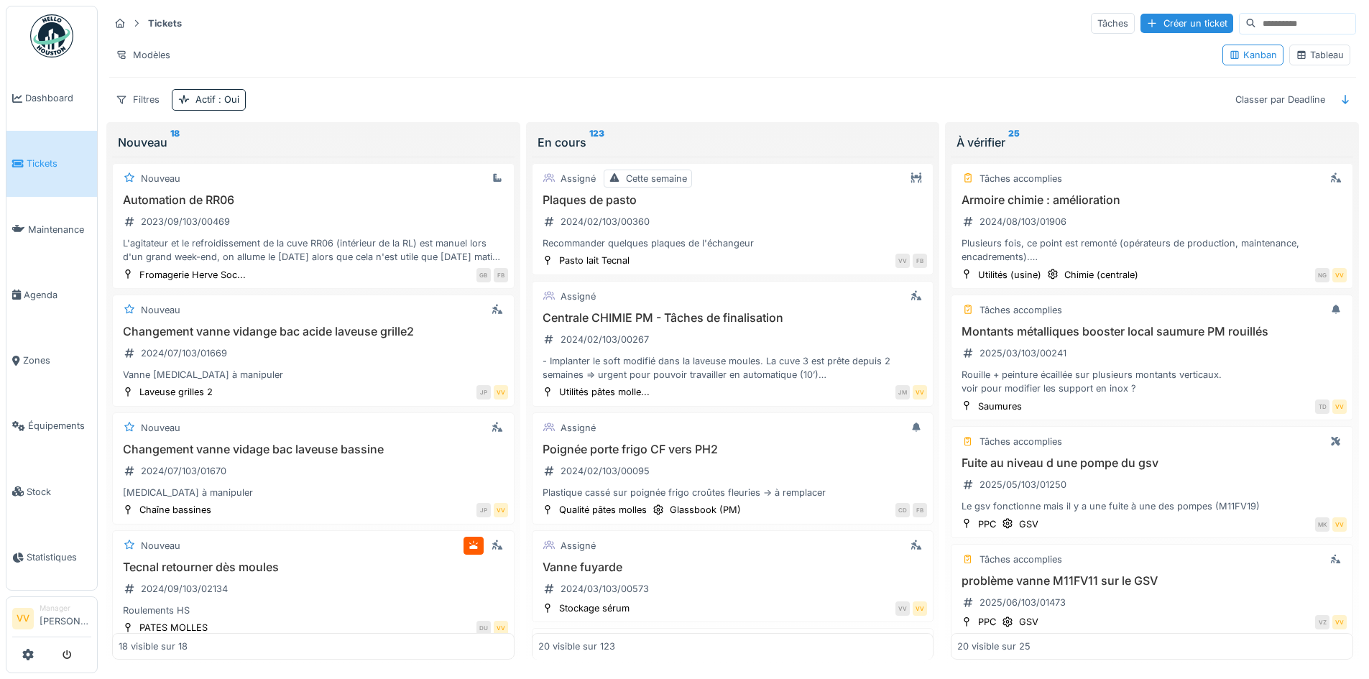
click at [50, 160] on span "Tickets" at bounding box center [59, 164] width 65 height 14
